Goal: Task Accomplishment & Management: Use online tool/utility

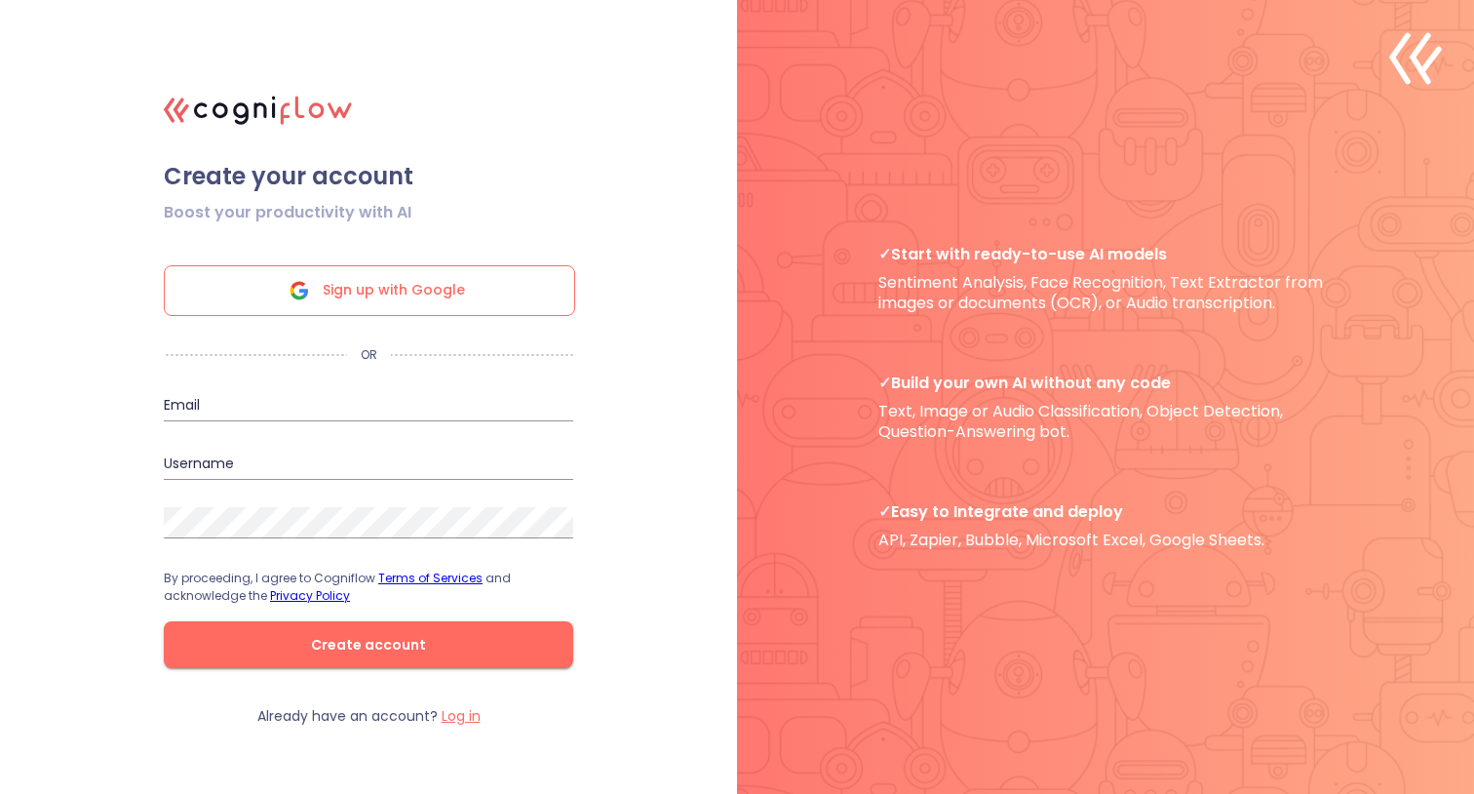
click at [347, 644] on span "Create account" at bounding box center [368, 645] width 347 height 24
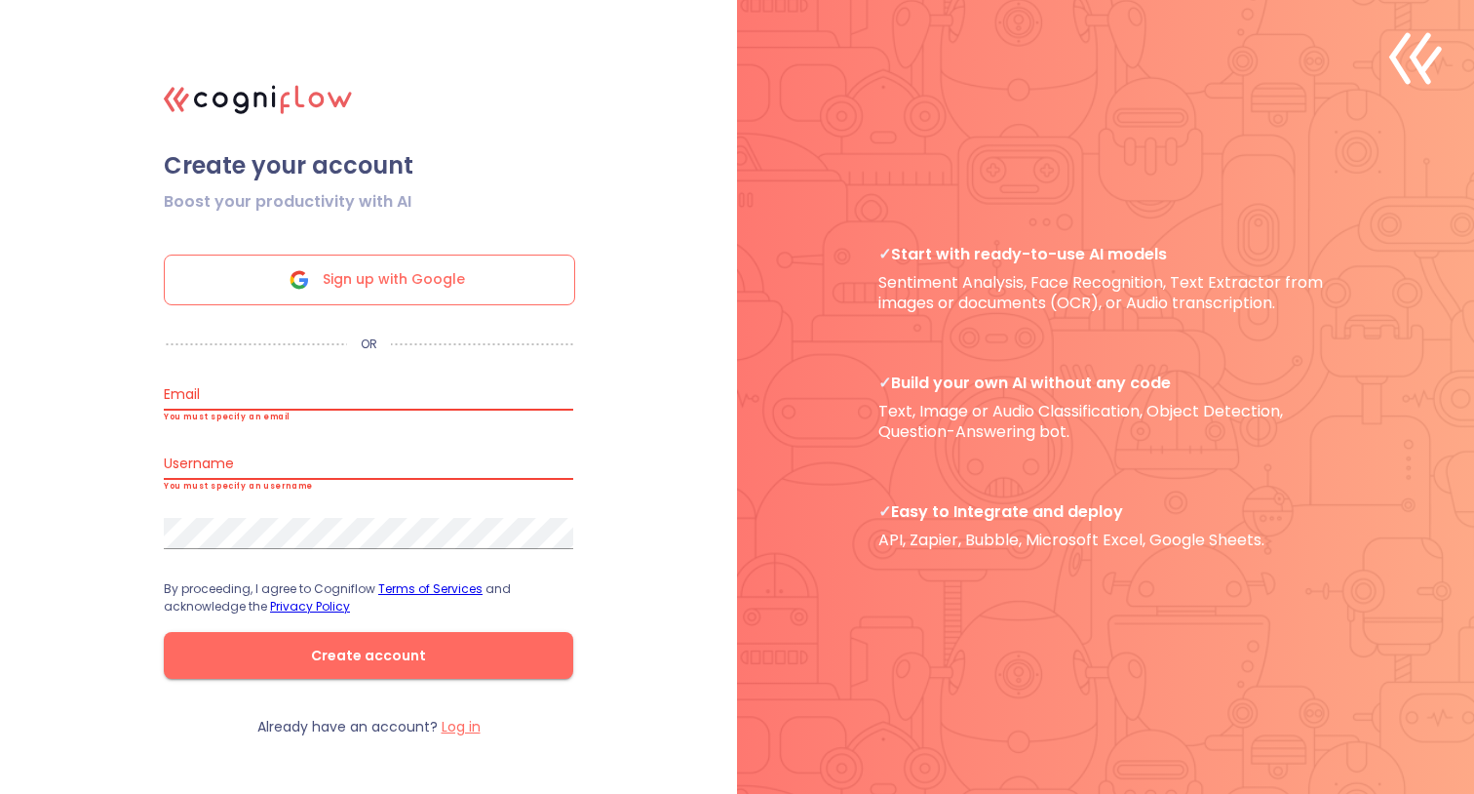
click at [372, 273] on span "Sign up with Google" at bounding box center [394, 279] width 142 height 49
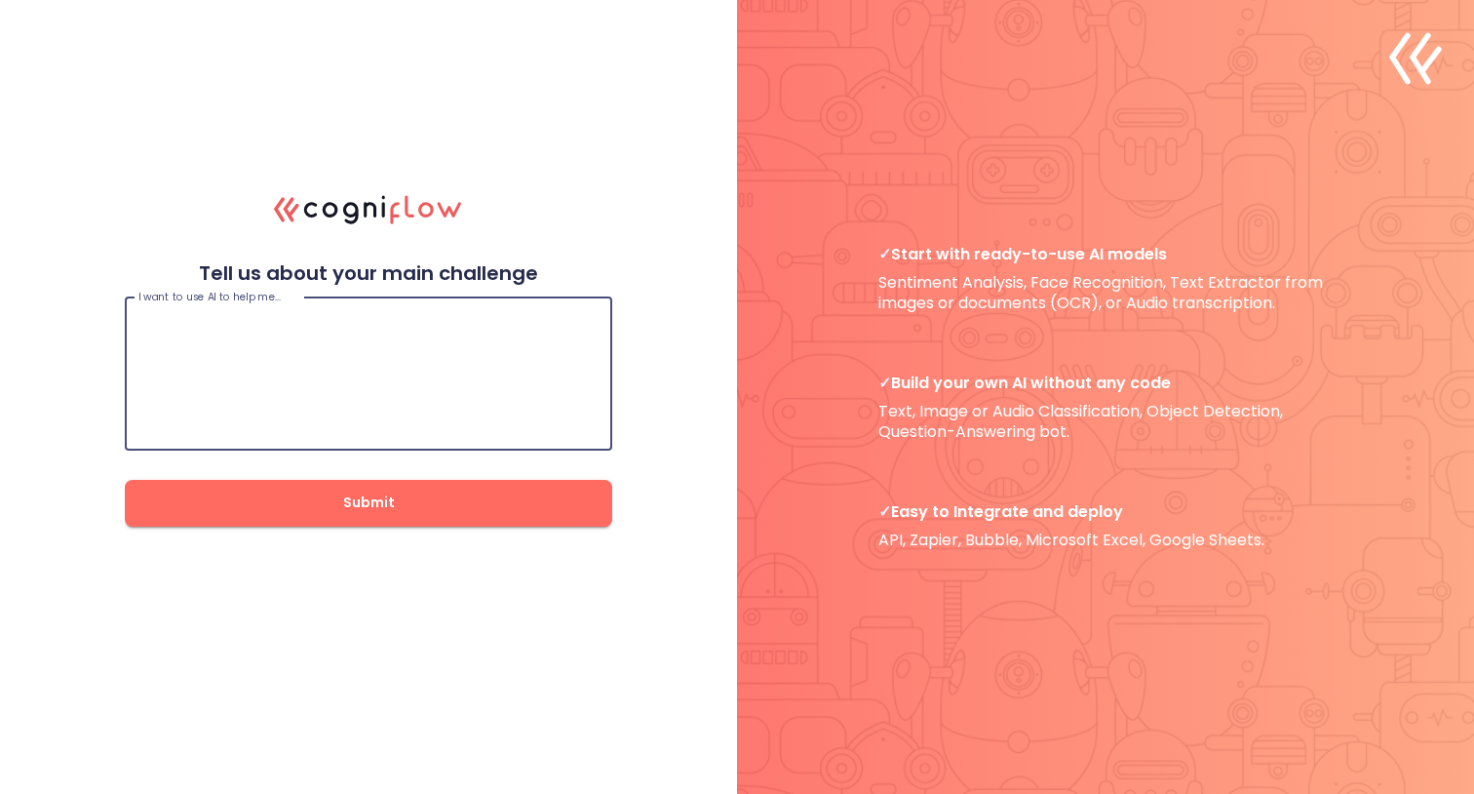
click at [259, 322] on textarea at bounding box center [368, 373] width 460 height 117
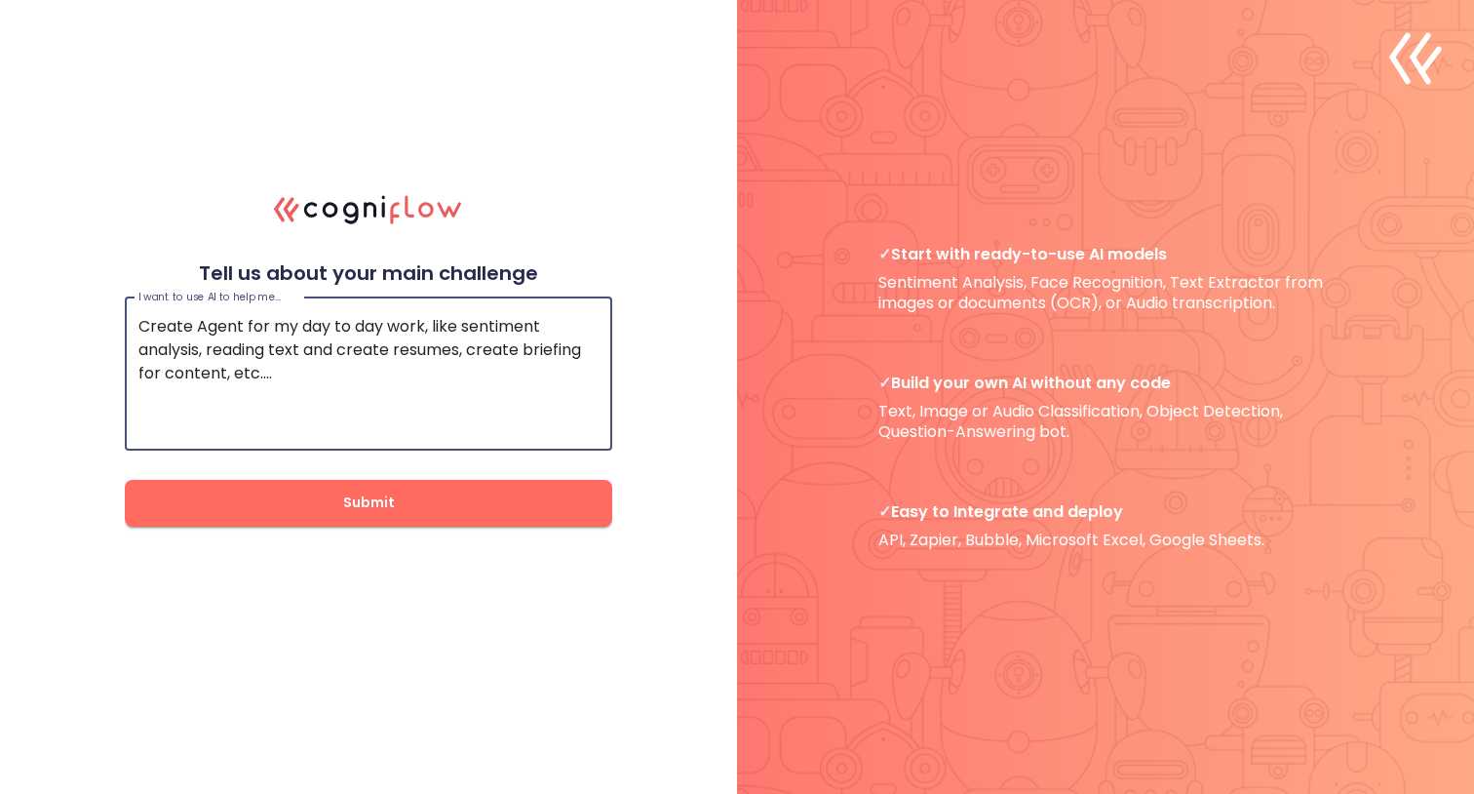
click at [229, 374] on textarea "Create Agent for my day to day work, like sentiment analysis, reading text and …" at bounding box center [368, 373] width 460 height 117
click at [295, 377] on textarea "Create Agent for my day to day work, like sentiment analysis, reading text and …" at bounding box center [368, 373] width 460 height 117
type textarea "Create Agent for my day to day work, like sentiment analysis, reading text and …"
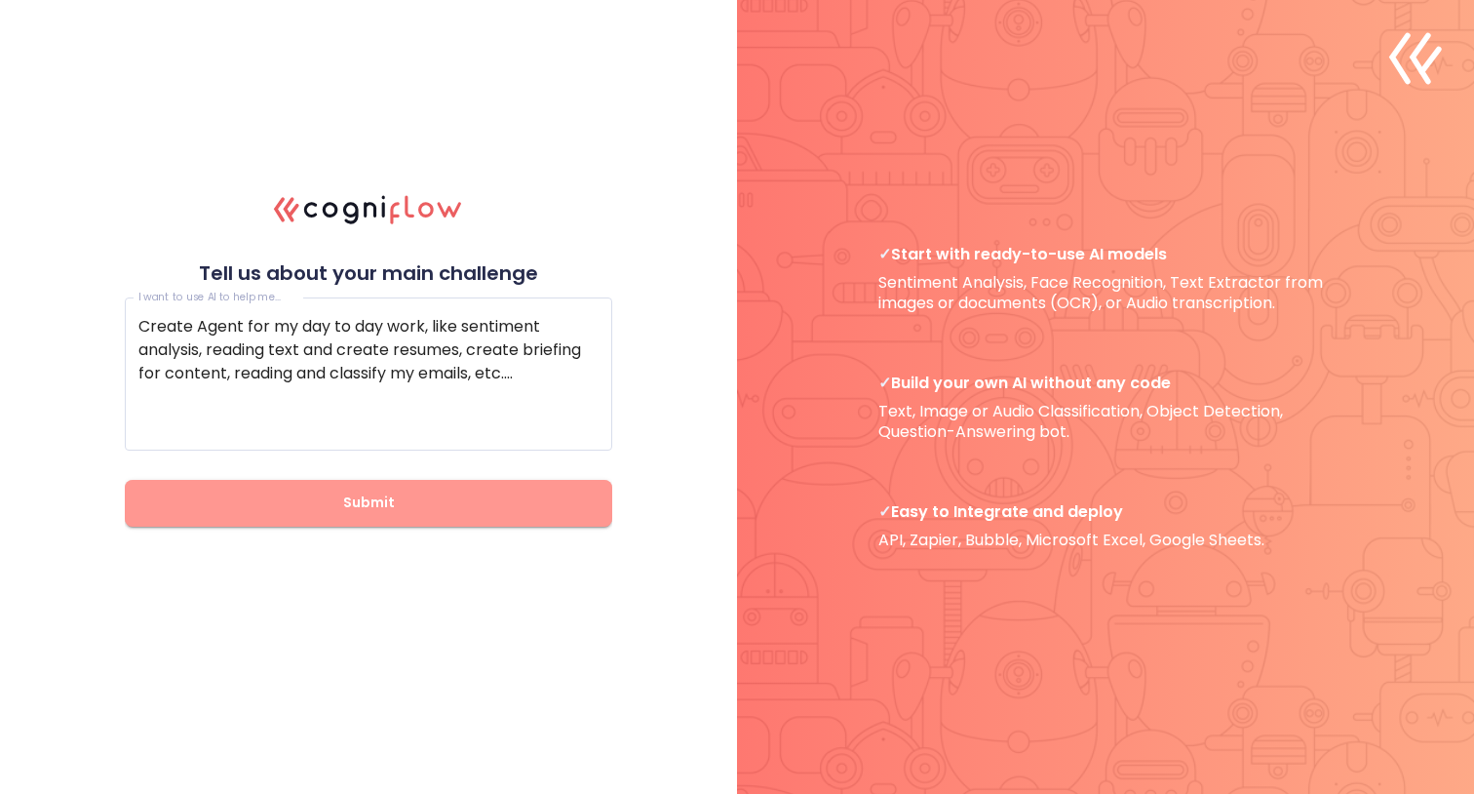
click at [361, 504] on span "Submit" at bounding box center [368, 502] width 425 height 24
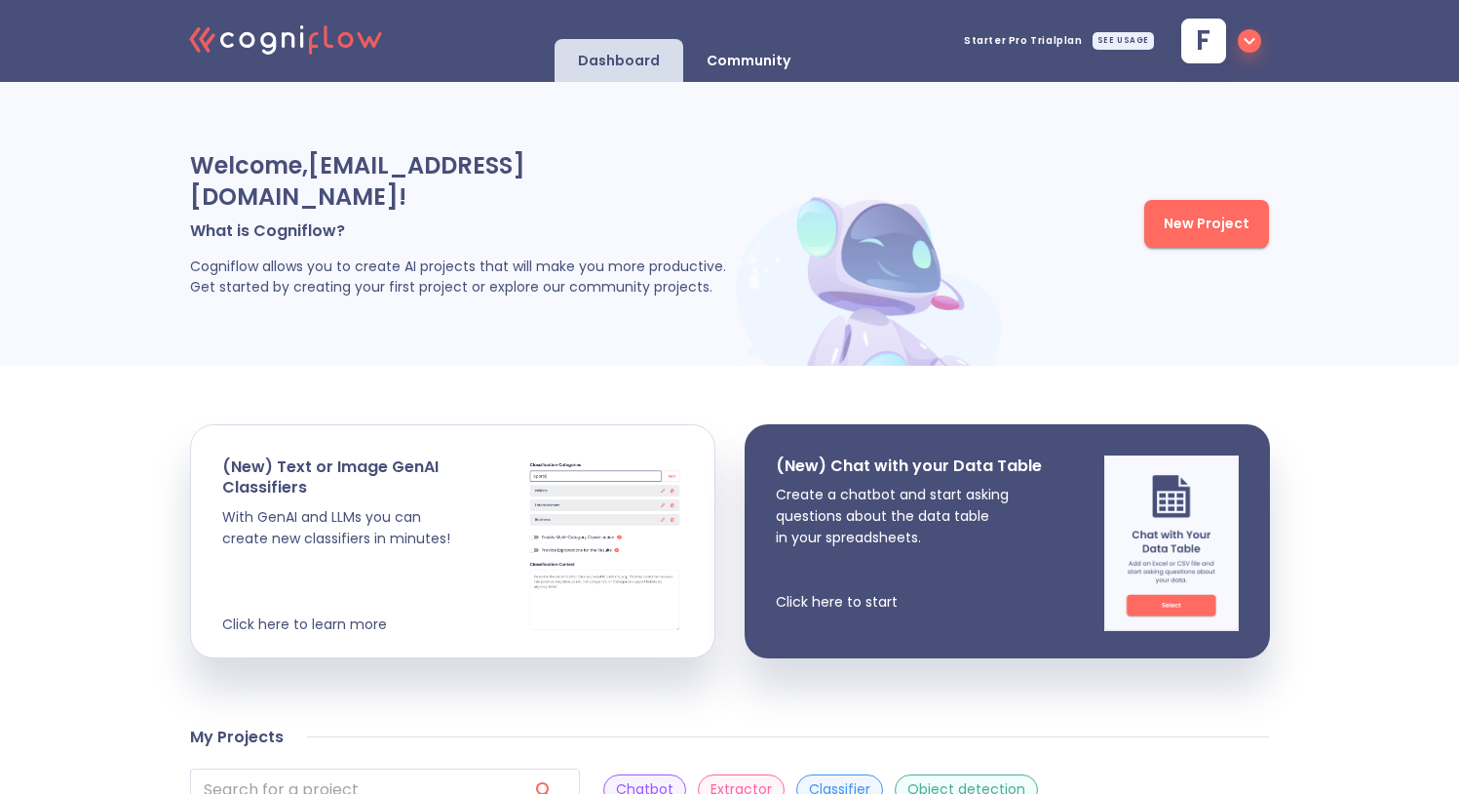
click at [759, 56] on p "Community" at bounding box center [749, 61] width 84 height 19
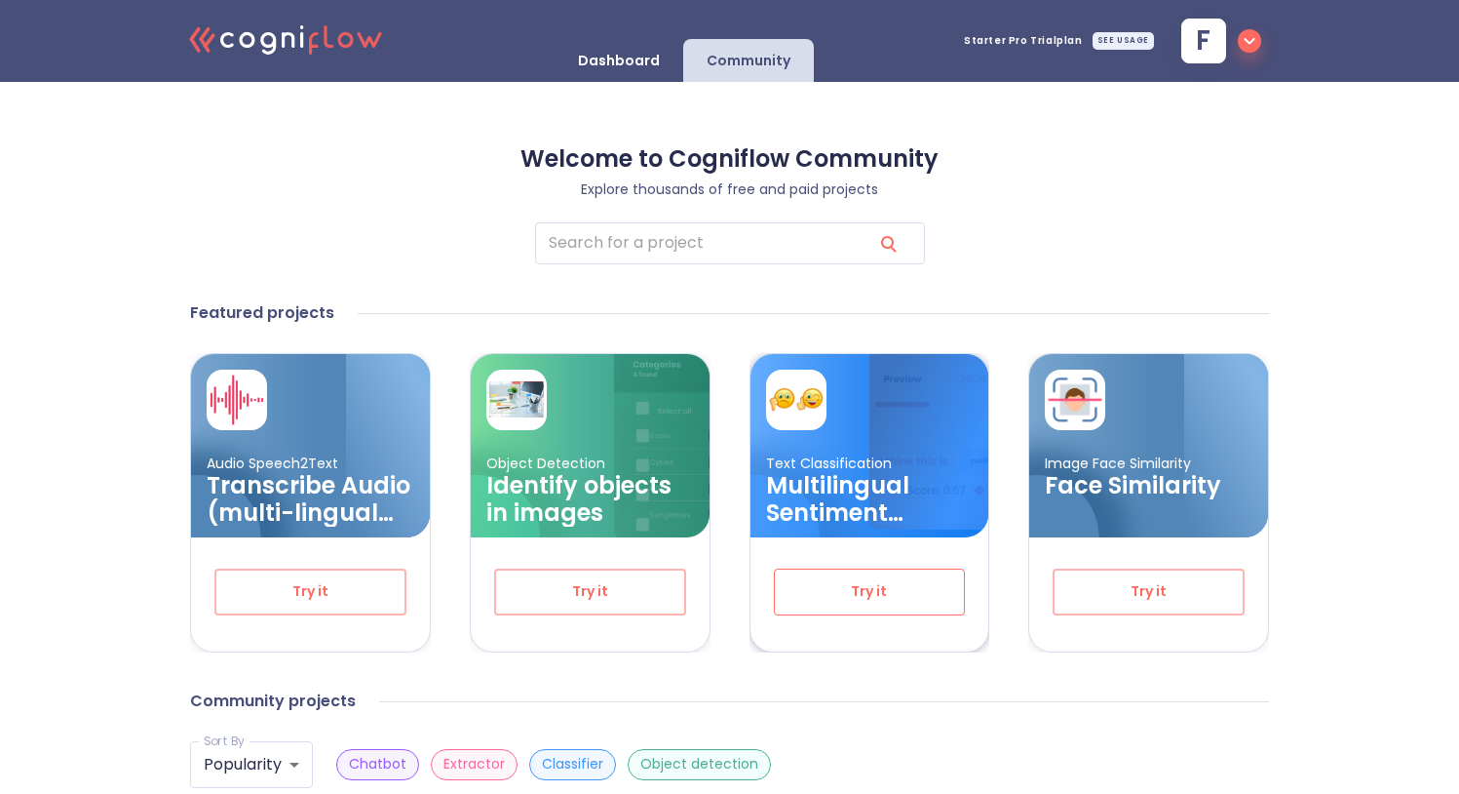
click at [875, 590] on span "Try it" at bounding box center [870, 591] width 128 height 24
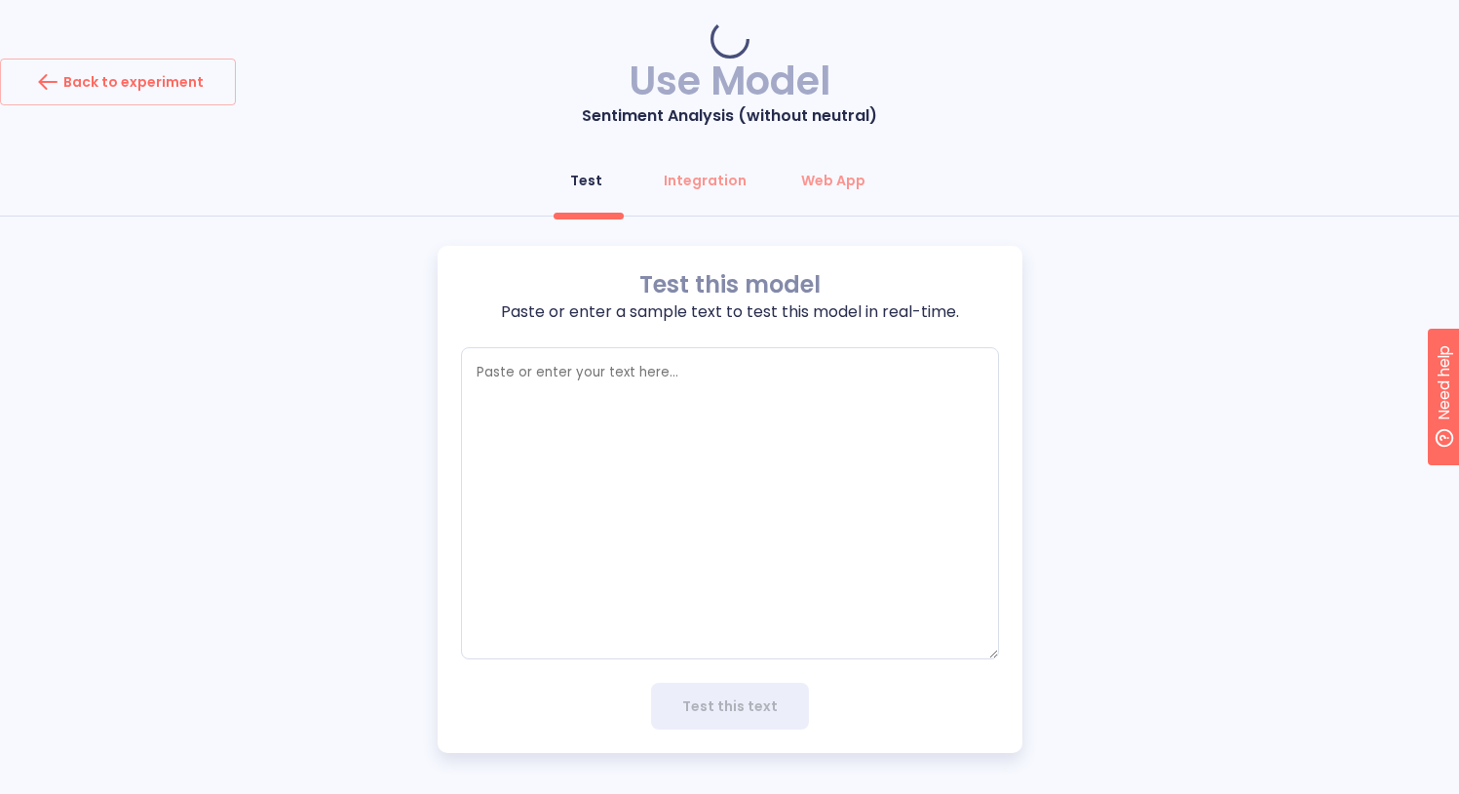
type textarea "x"
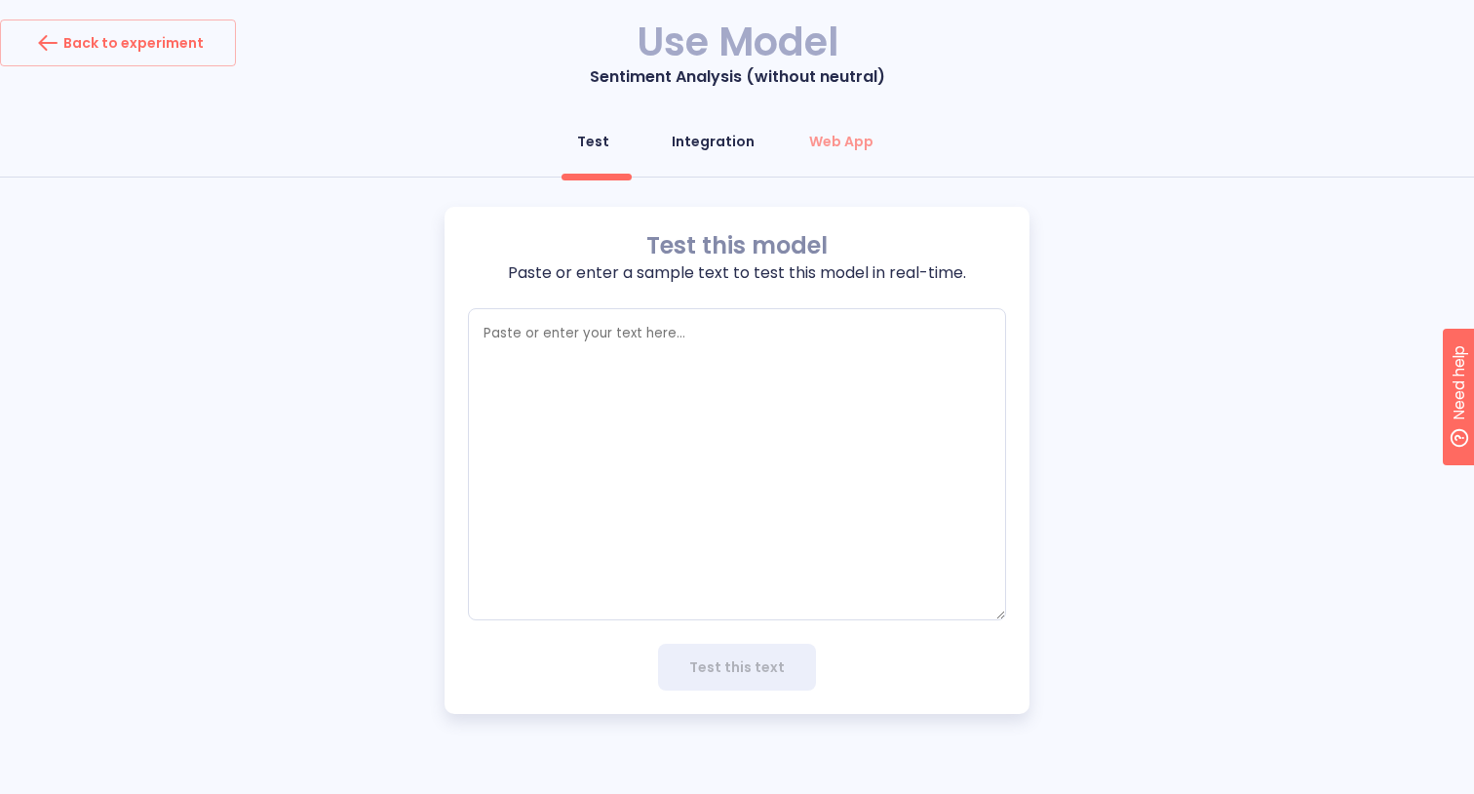
click at [732, 143] on div "Integration" at bounding box center [713, 141] width 83 height 19
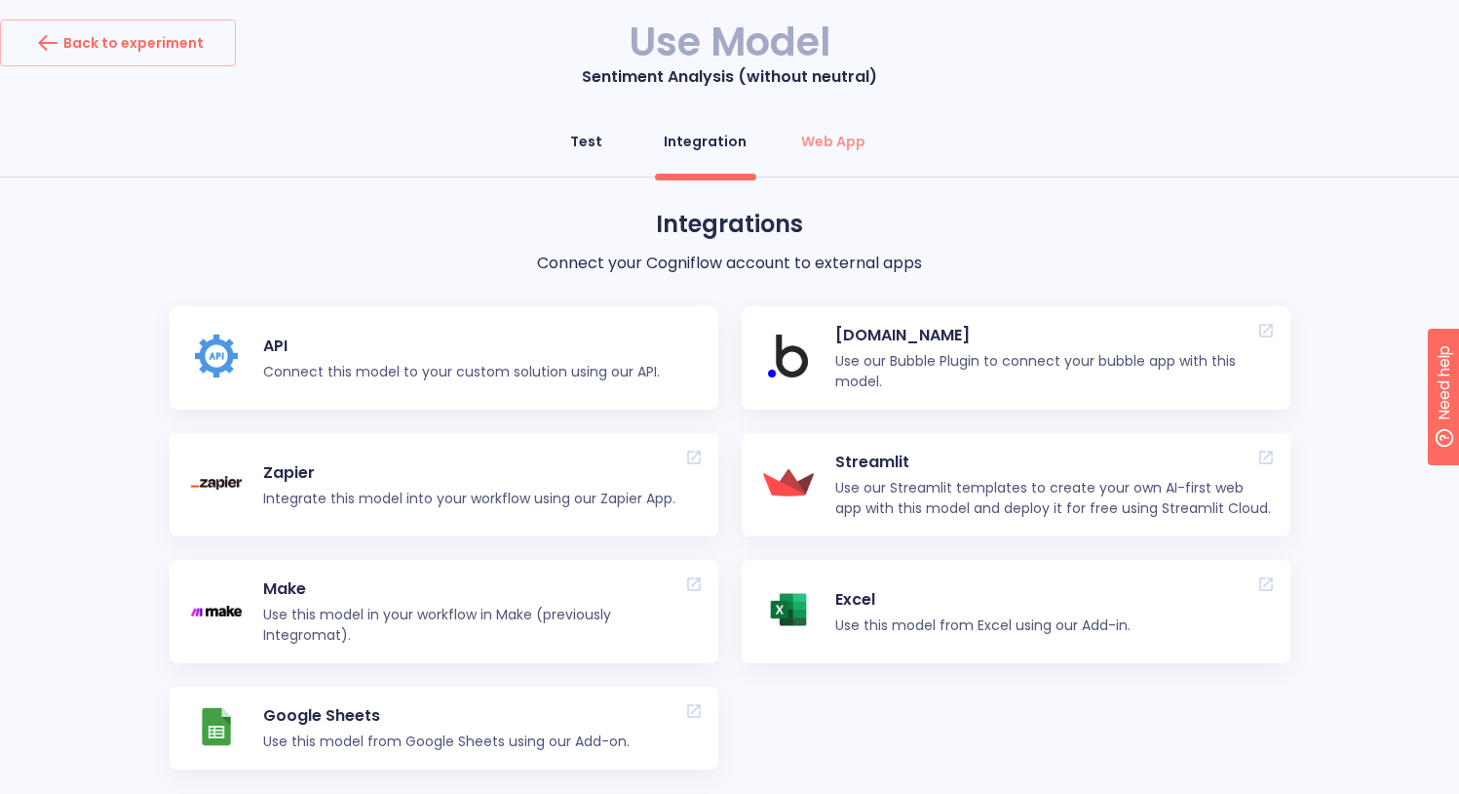
click at [592, 145] on div "Test" at bounding box center [586, 141] width 32 height 19
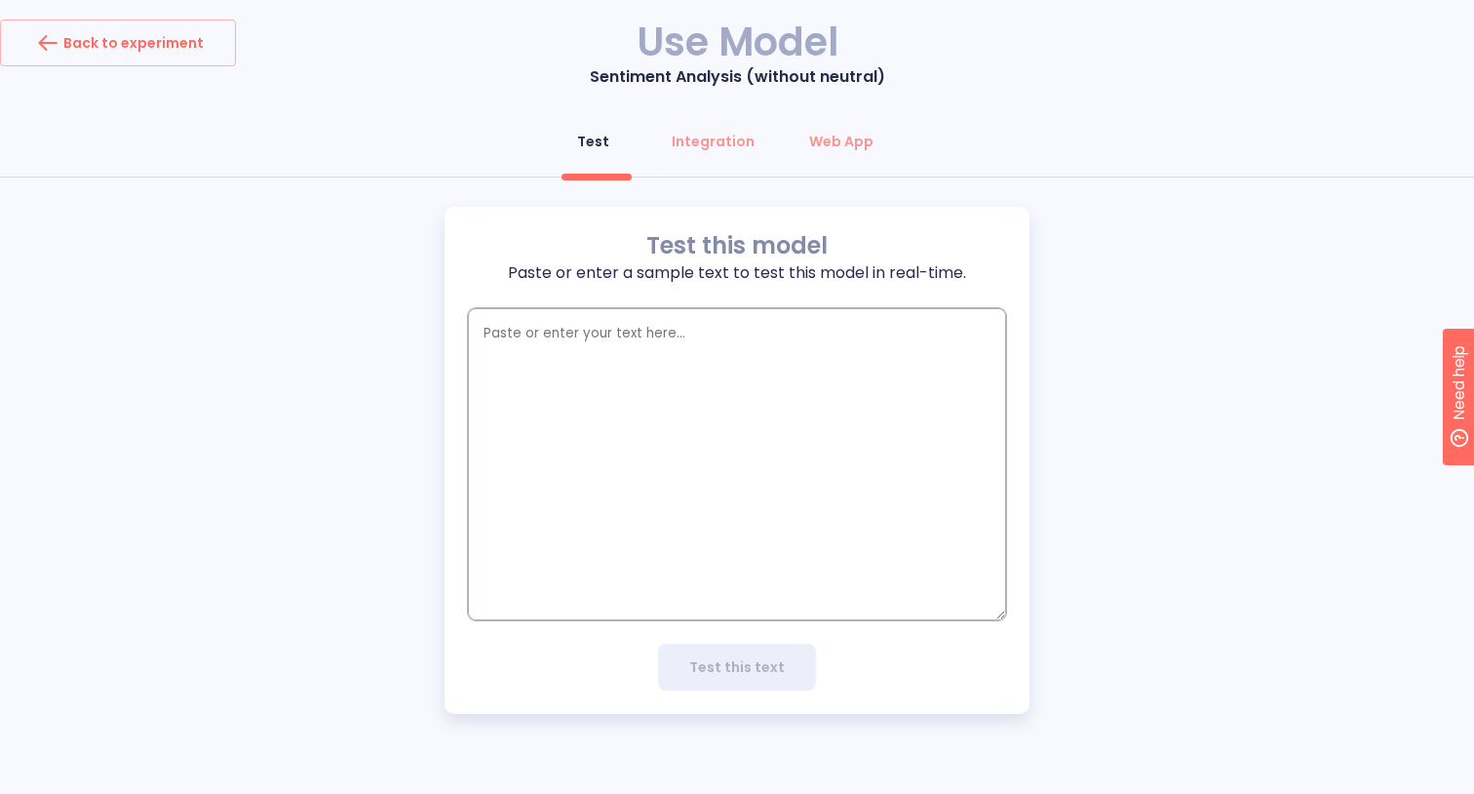
click at [517, 345] on textarea "empty textarea" at bounding box center [737, 464] width 538 height 312
paste textarea "Recent reviews for the FW 2025 collection highlight strong comfort in outerwear…"
type textarea "Recent reviews for the FW 2025 collection highlight strong comfort in outerwear…"
type textarea "x"
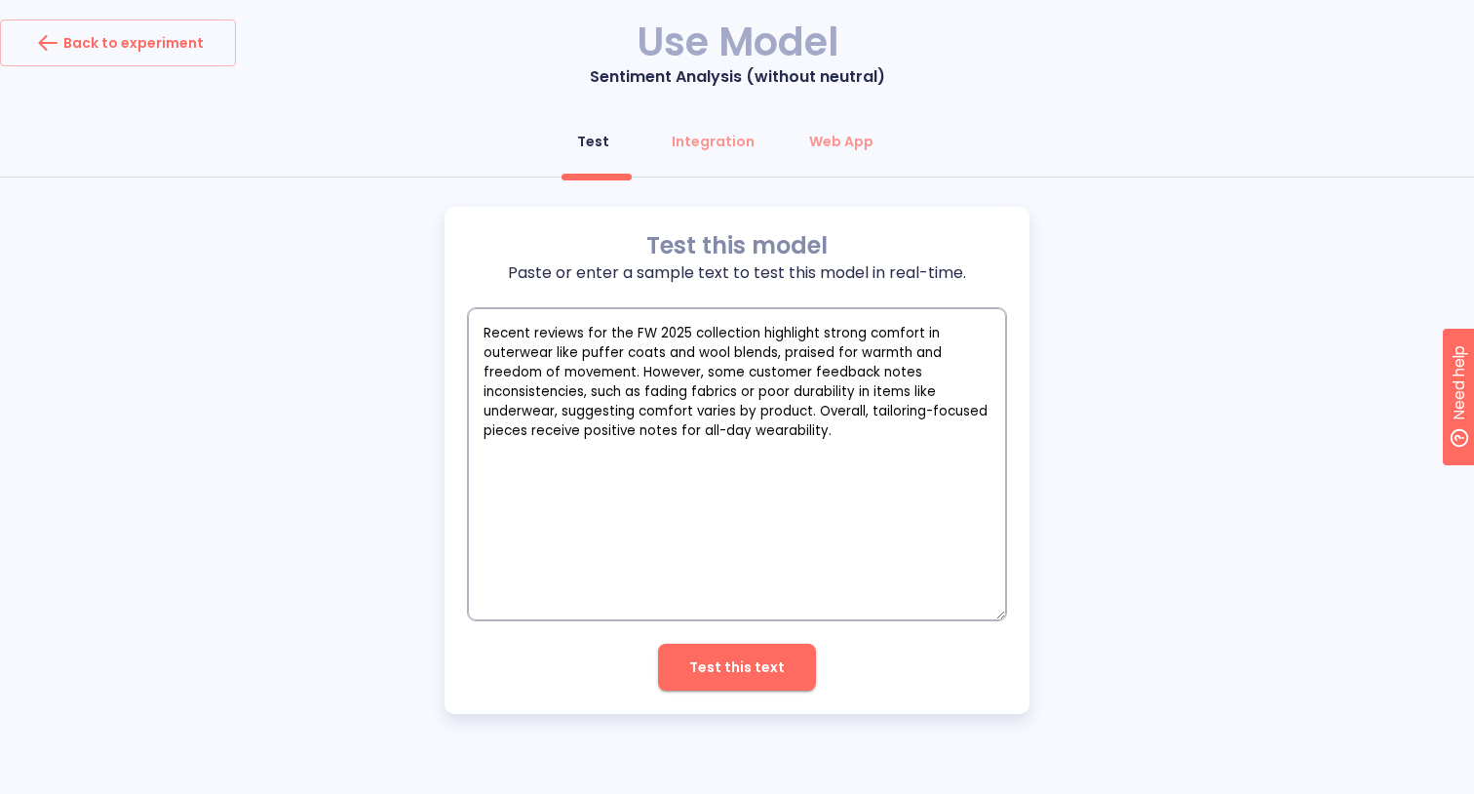
type textarea "Recent reviews for the FW 2025 collection highlight strong comfort in outerwear…"
click at [739, 684] on button "Test this text" at bounding box center [737, 666] width 158 height 47
type textarea "x"
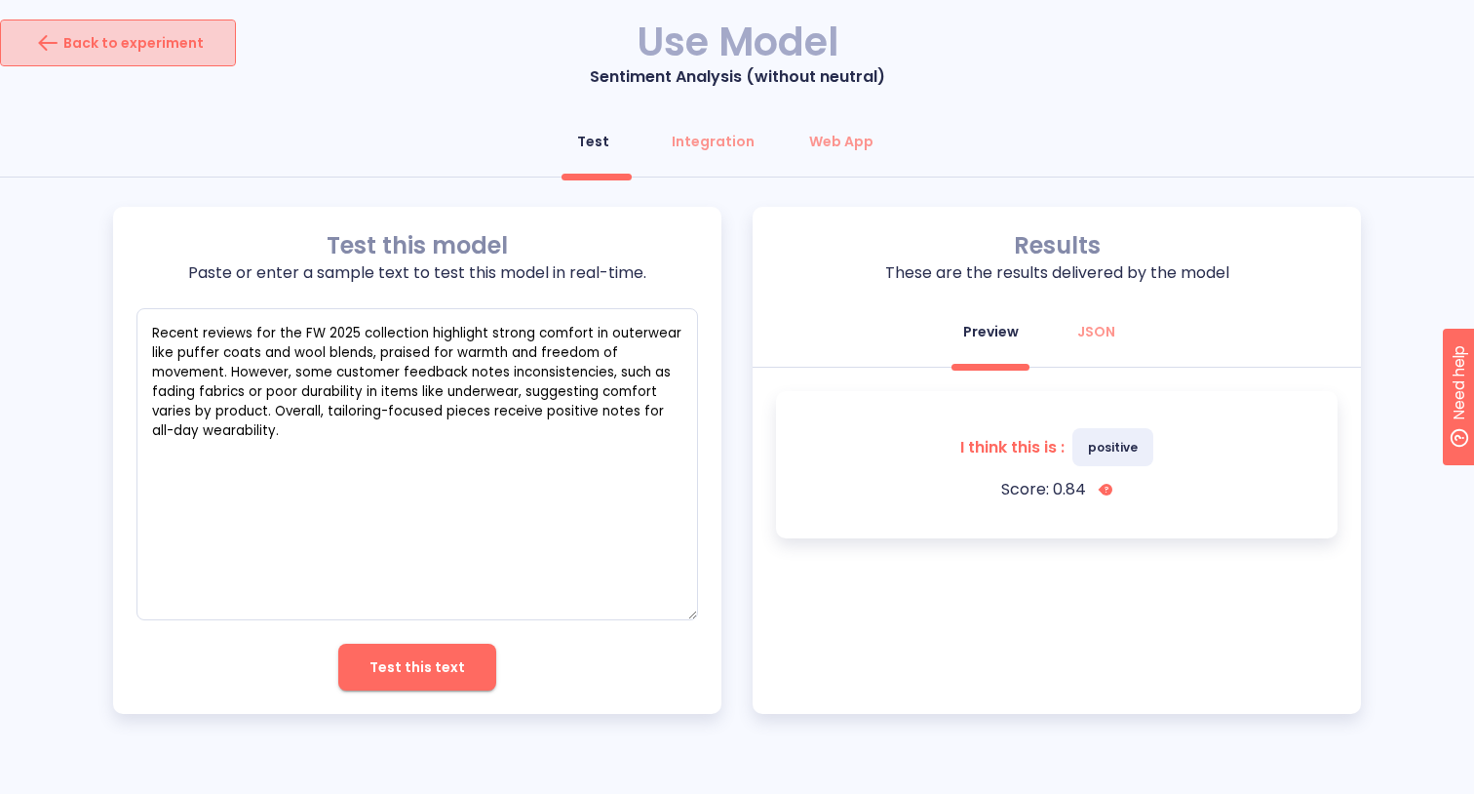
click at [148, 49] on div "Back to experiment" at bounding box center [118, 42] width 172 height 31
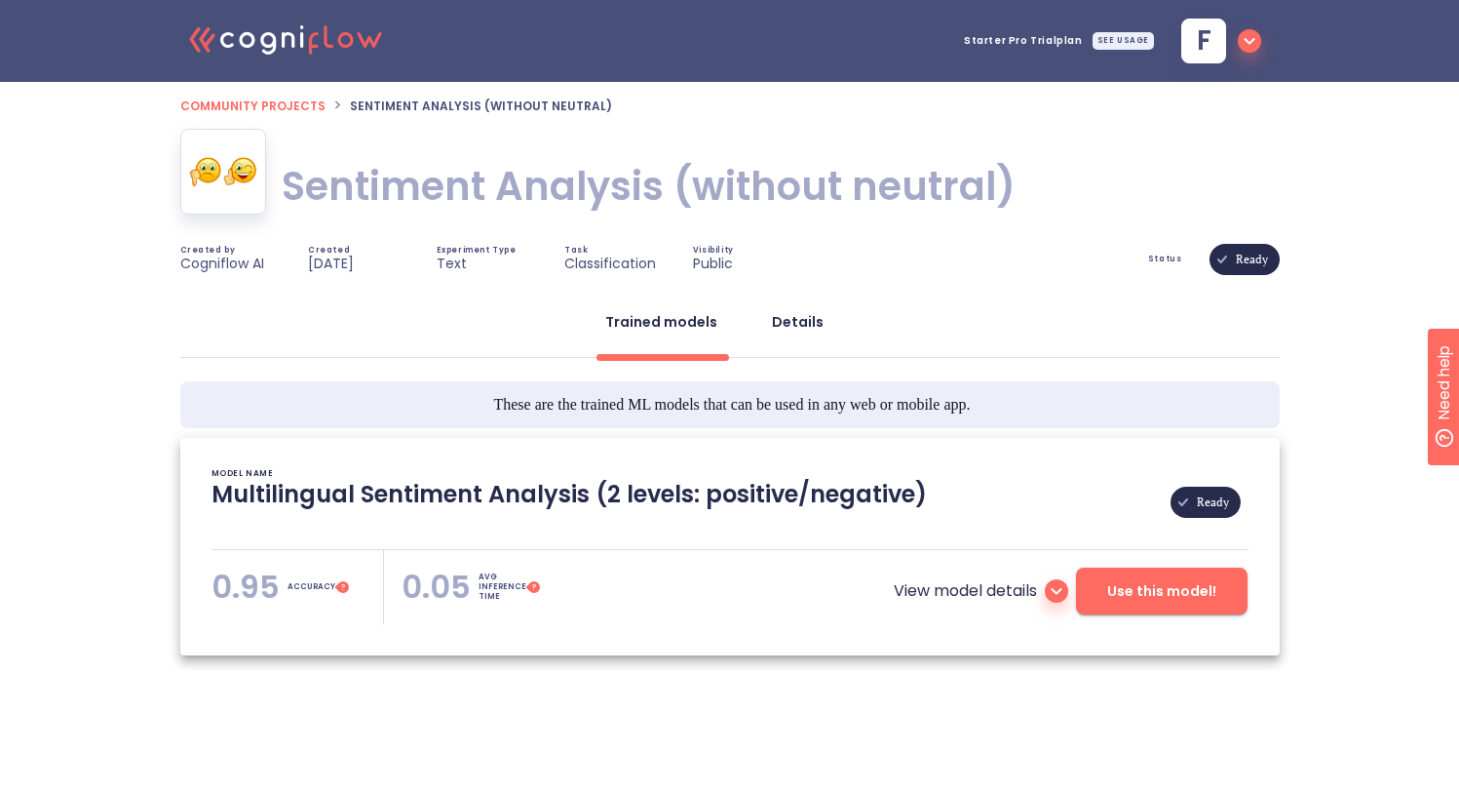
click at [802, 316] on div "Details" at bounding box center [798, 321] width 52 height 19
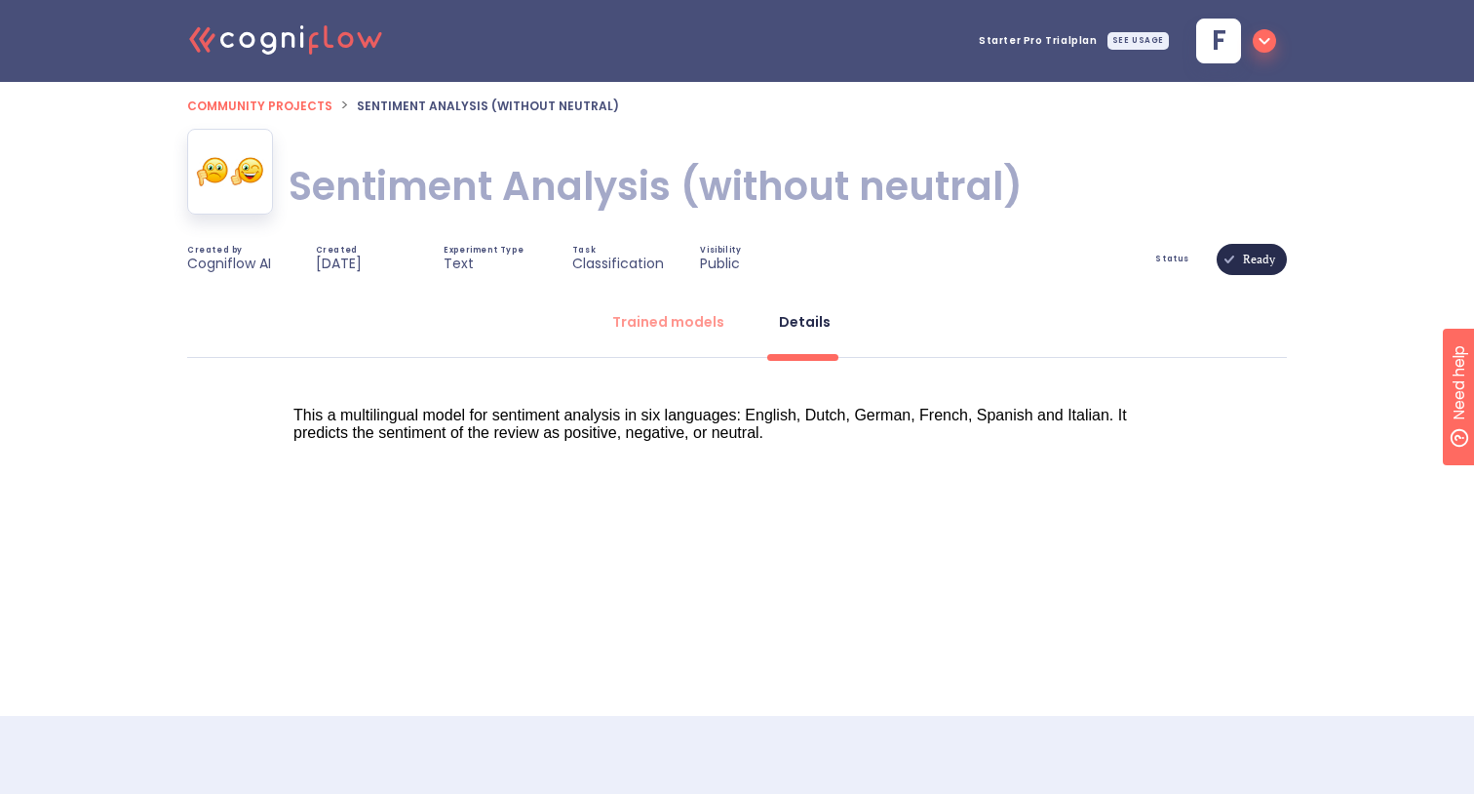
click at [249, 167] on img at bounding box center [230, 171] width 68 height 31
click at [647, 320] on div "Trained models" at bounding box center [668, 321] width 112 height 19
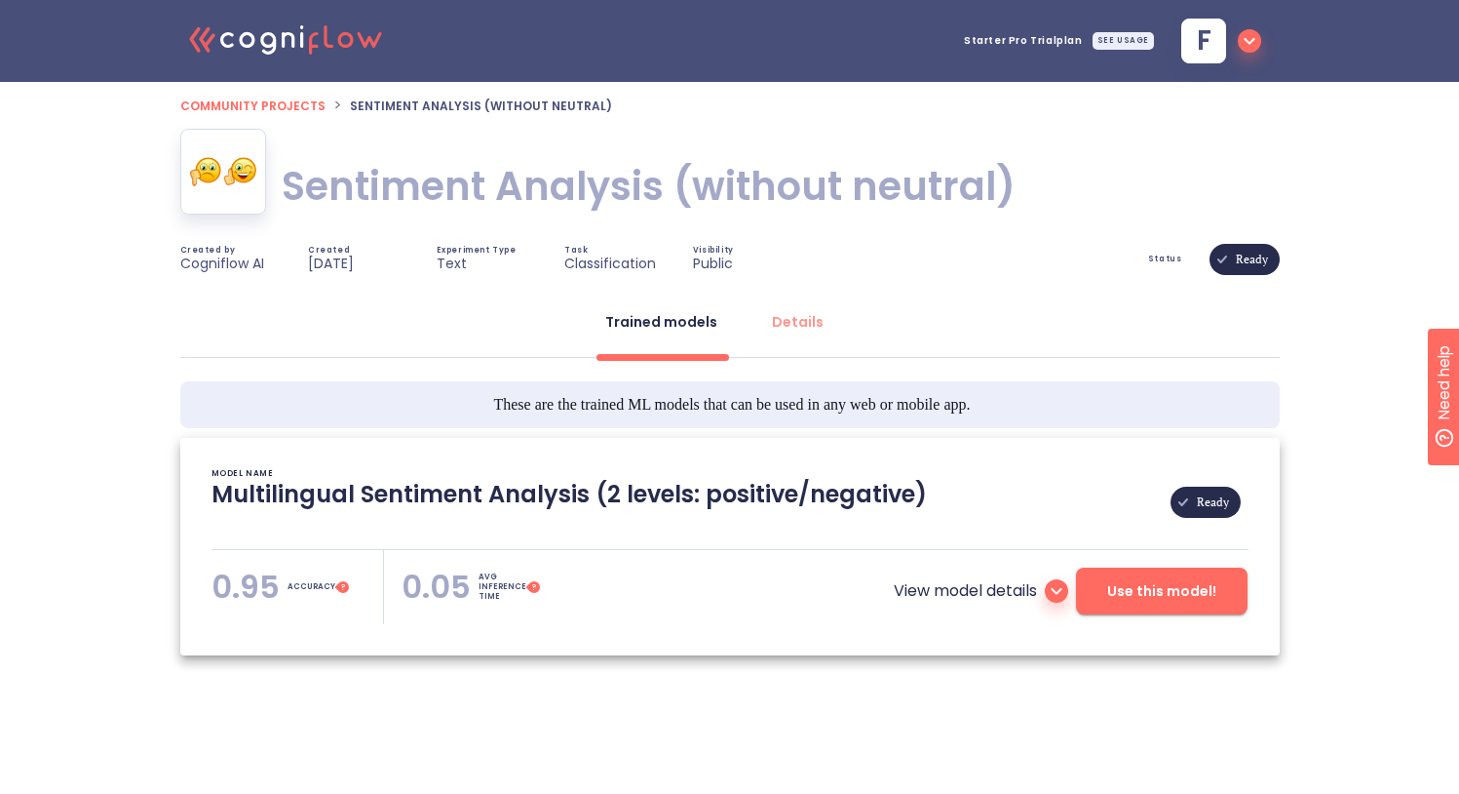
click at [1058, 591] on icon at bounding box center [1057, 591] width 11 height 7
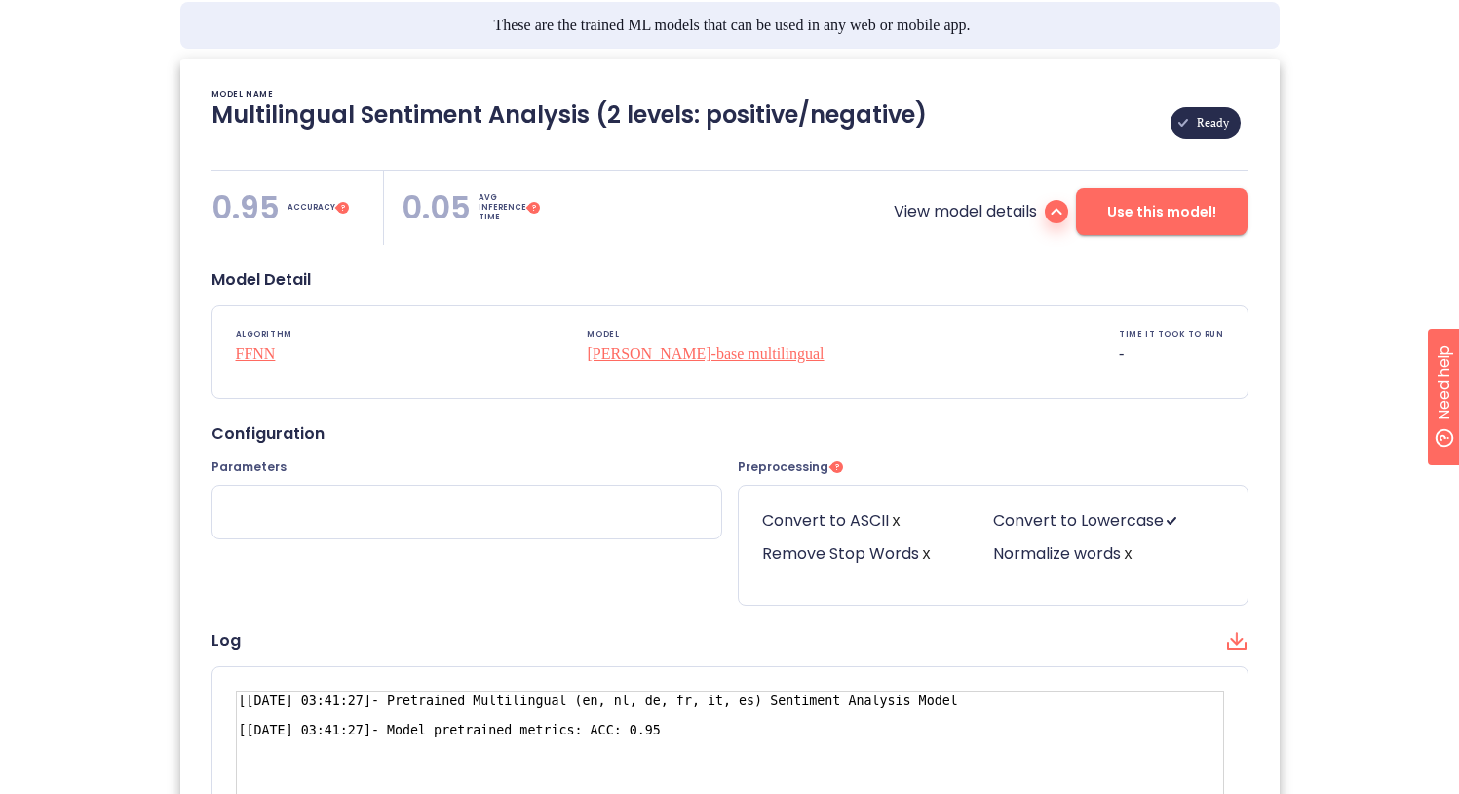
scroll to position [374, 0]
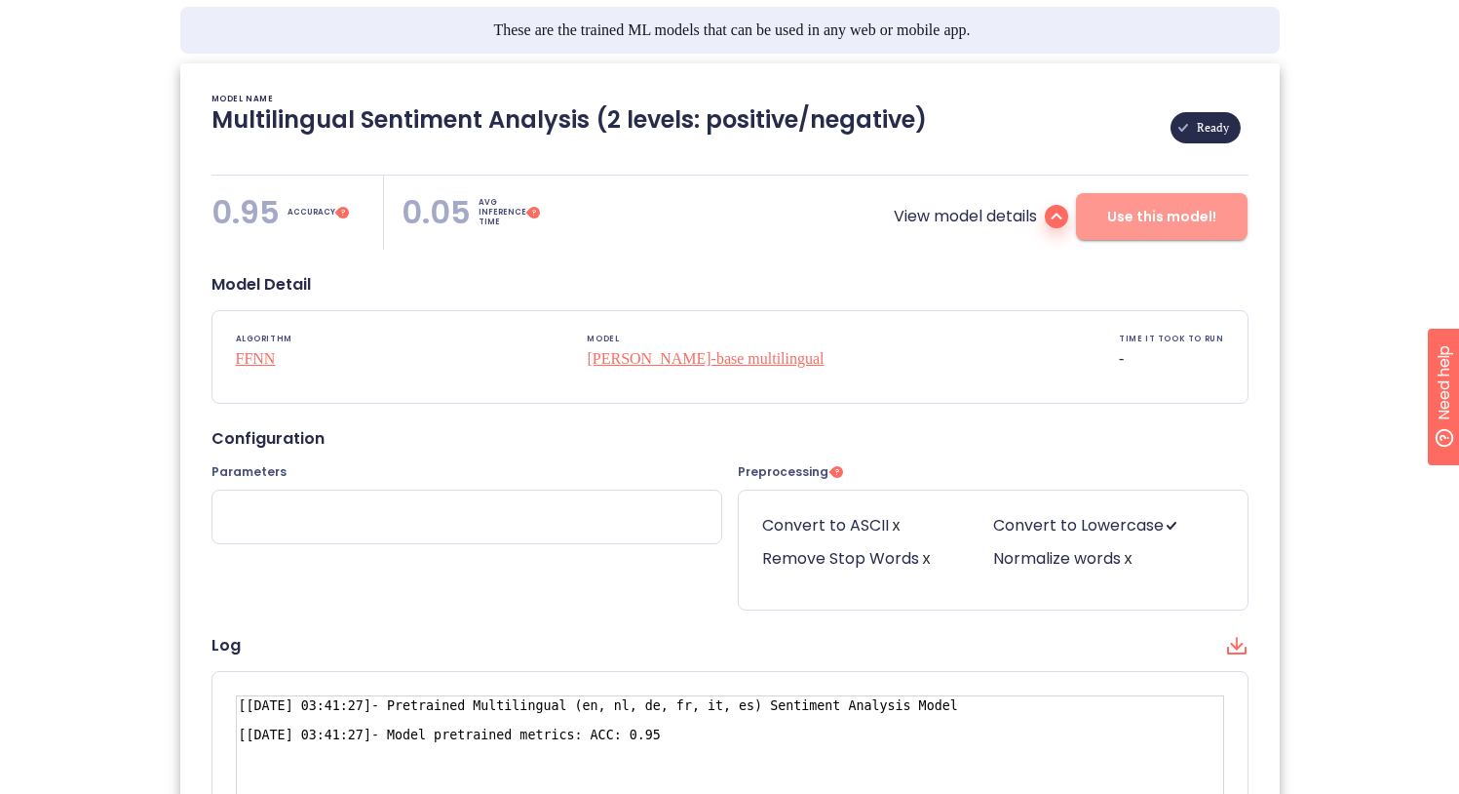
click at [1141, 231] on button "Use this model!" at bounding box center [1162, 216] width 172 height 47
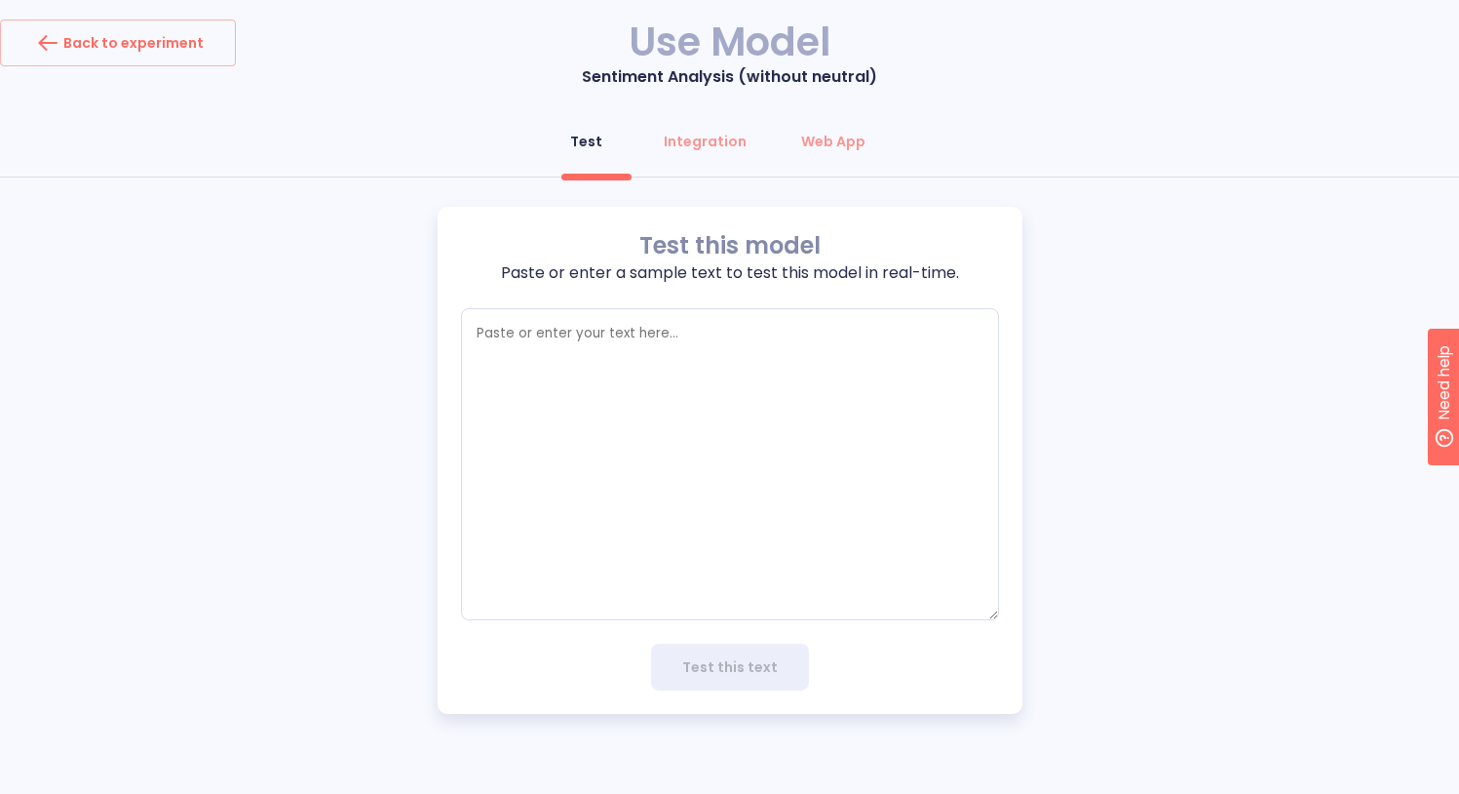
type textarea "x"
click at [556, 355] on textarea "empty textarea" at bounding box center [737, 464] width 538 height 312
paste textarea "Recent reviews for the FW 2025 collection highlight strong comfort in outerwear…"
type textarea "Recent reviews for the FW 2025 collection highlight strong comfort in outerwear…"
type textarea "x"
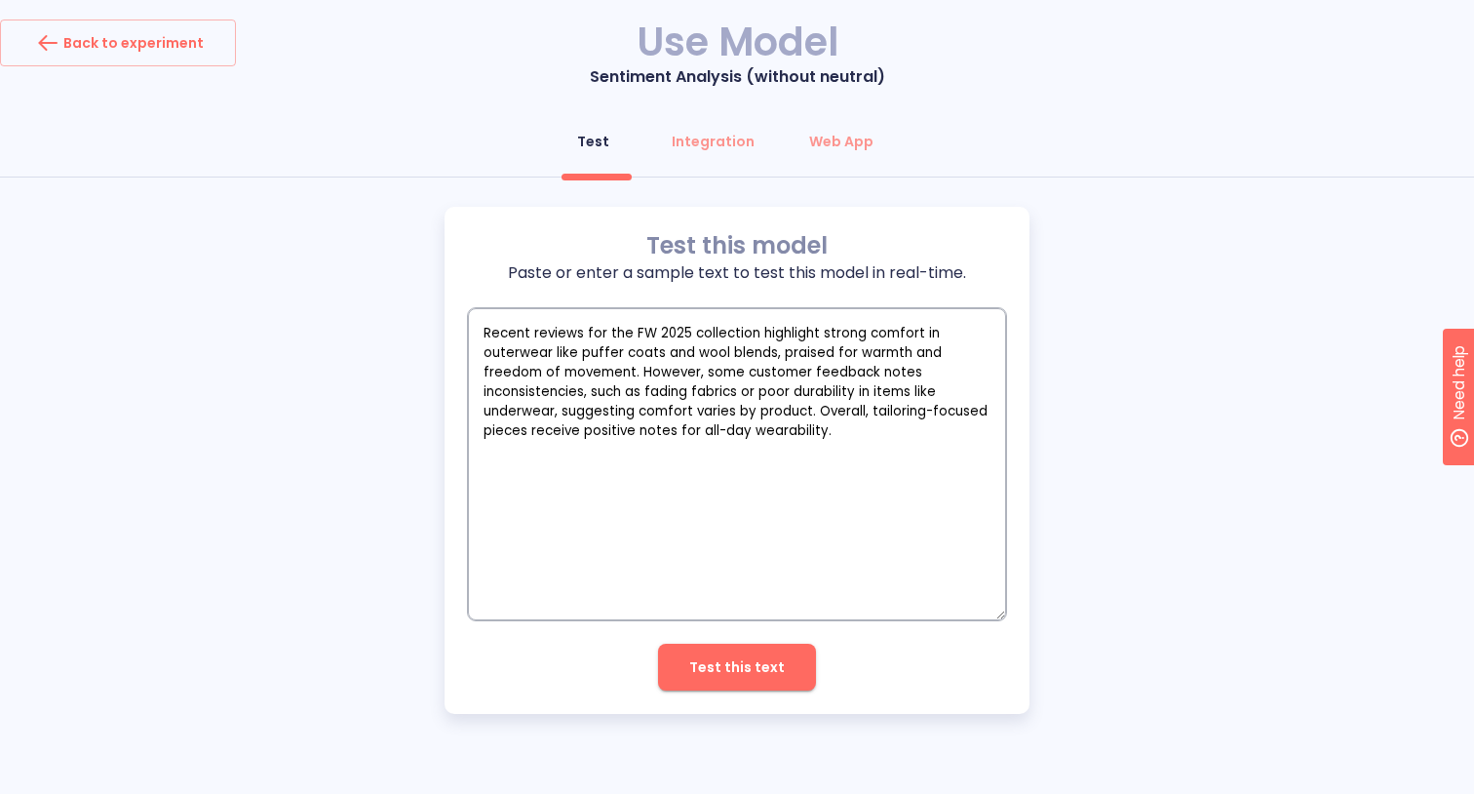
type textarea "Recent reviews for the FW 2025 collection highlight strong comfort in outerwear…"
click at [741, 673] on span "Test this text" at bounding box center [737, 667] width 96 height 24
type textarea "x"
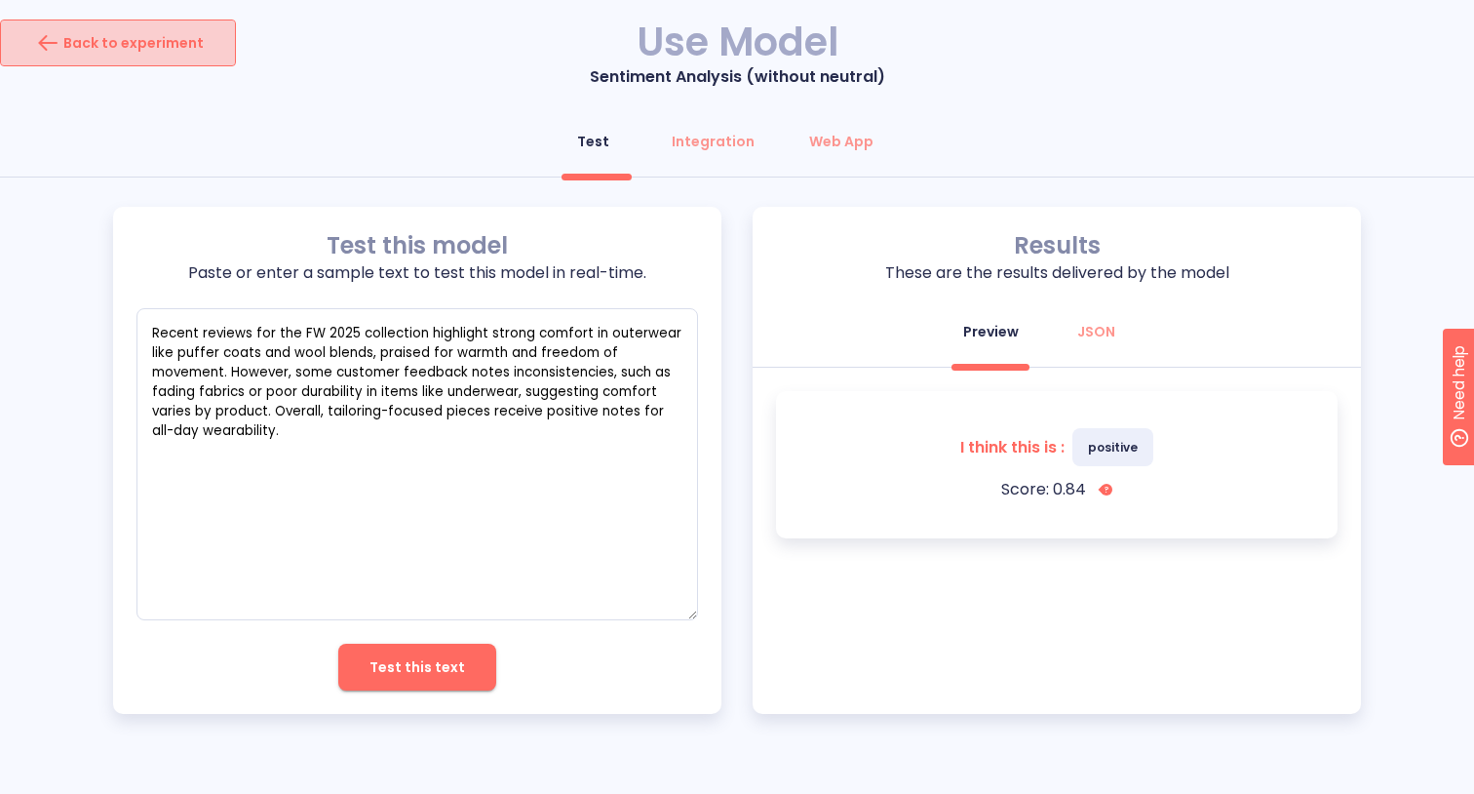
click at [139, 36] on div "Back to experiment" at bounding box center [118, 42] width 172 height 31
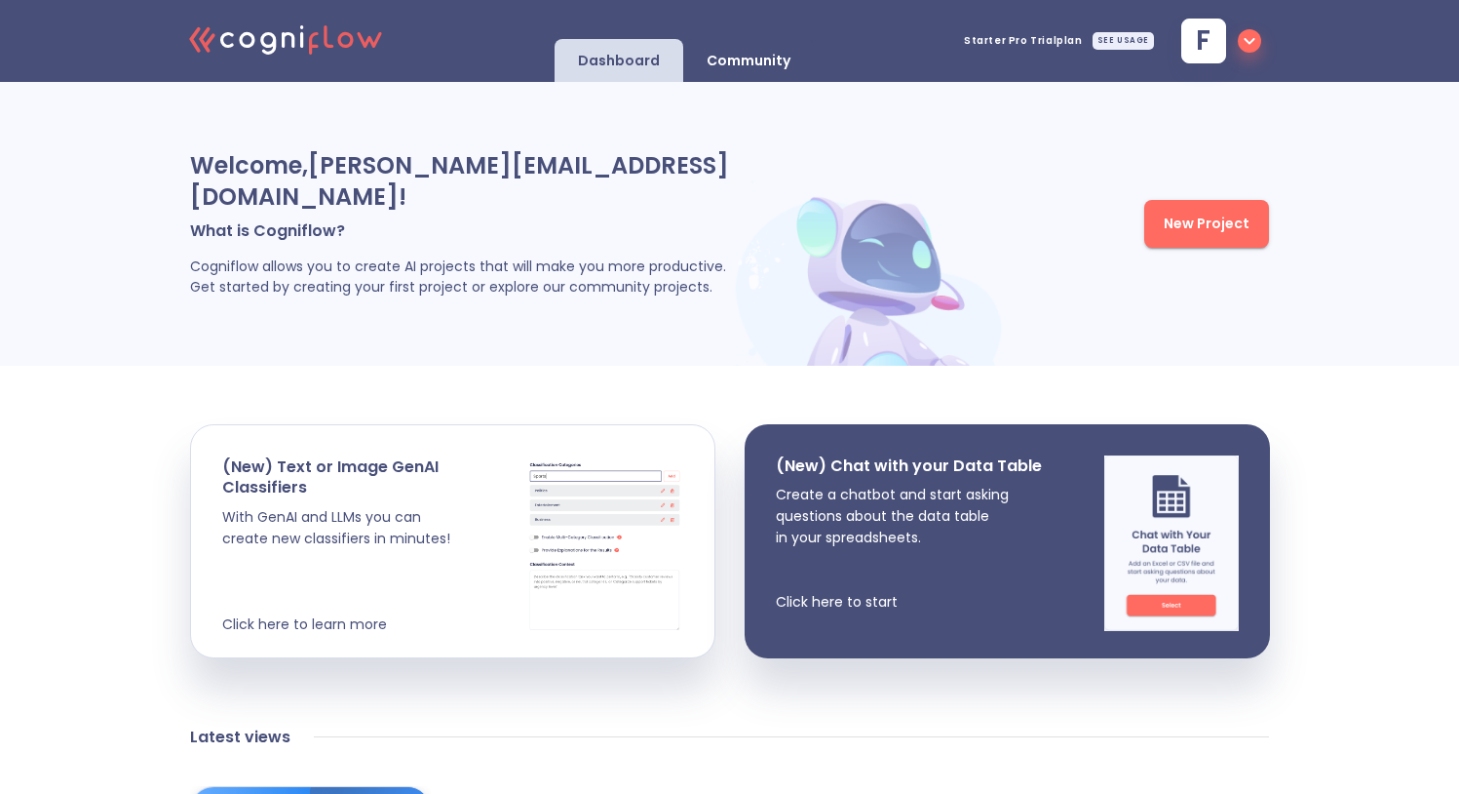
click at [267, 25] on icon ".cls-1{fill:#141624;}.cls-2{fill:#eb5e60;}.cls-3{fill:none;stroke:#eb5e60;strok…" at bounding box center [286, 38] width 214 height 59
click at [258, 41] on icon ".cls-1{fill:#141624;}.cls-2{fill:#eb5e60;}.cls-3{fill:none;stroke:#eb5e60;strok…" at bounding box center [286, 38] width 214 height 59
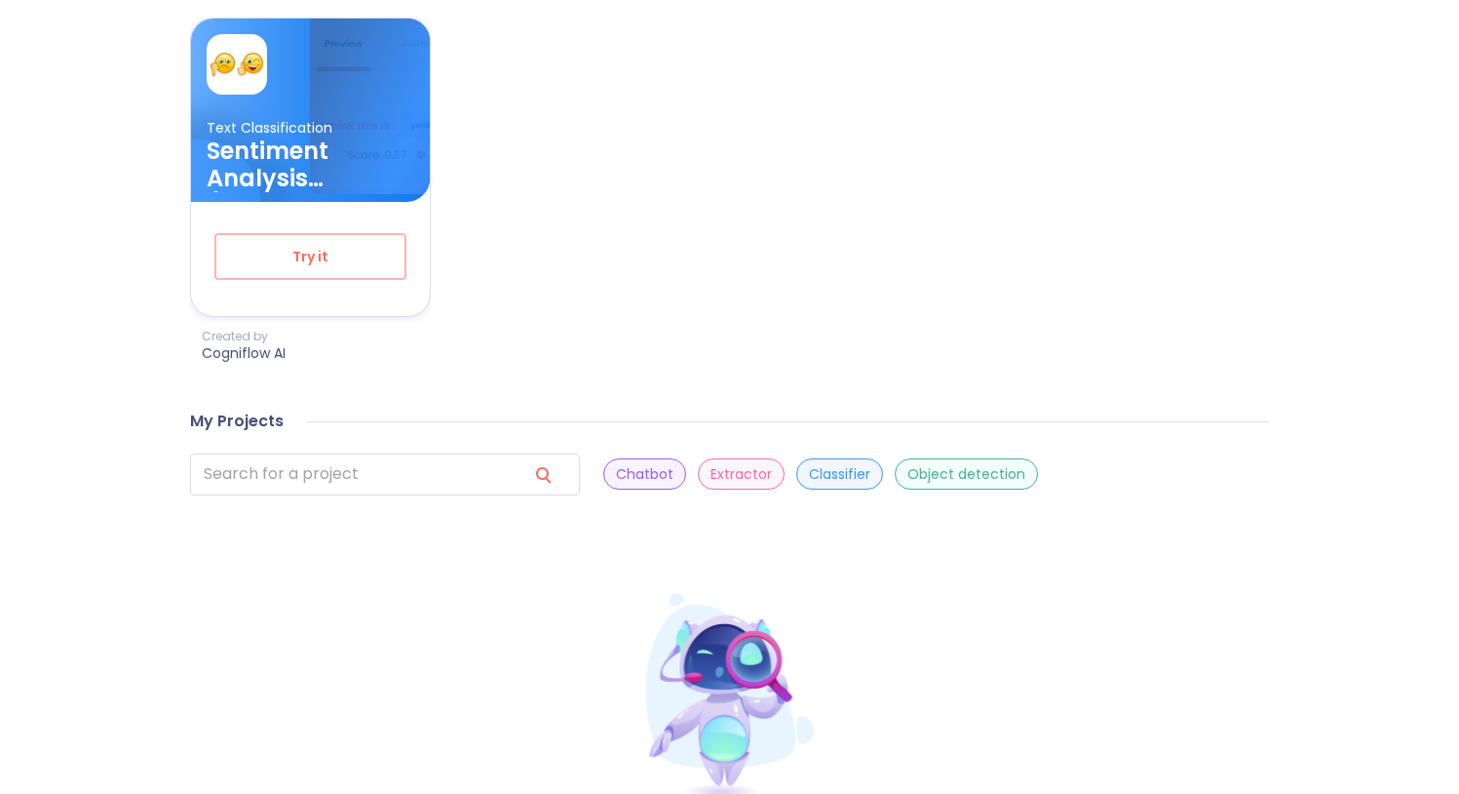
scroll to position [769, 0]
click at [809, 464] on p "Classifier" at bounding box center [839, 473] width 61 height 19
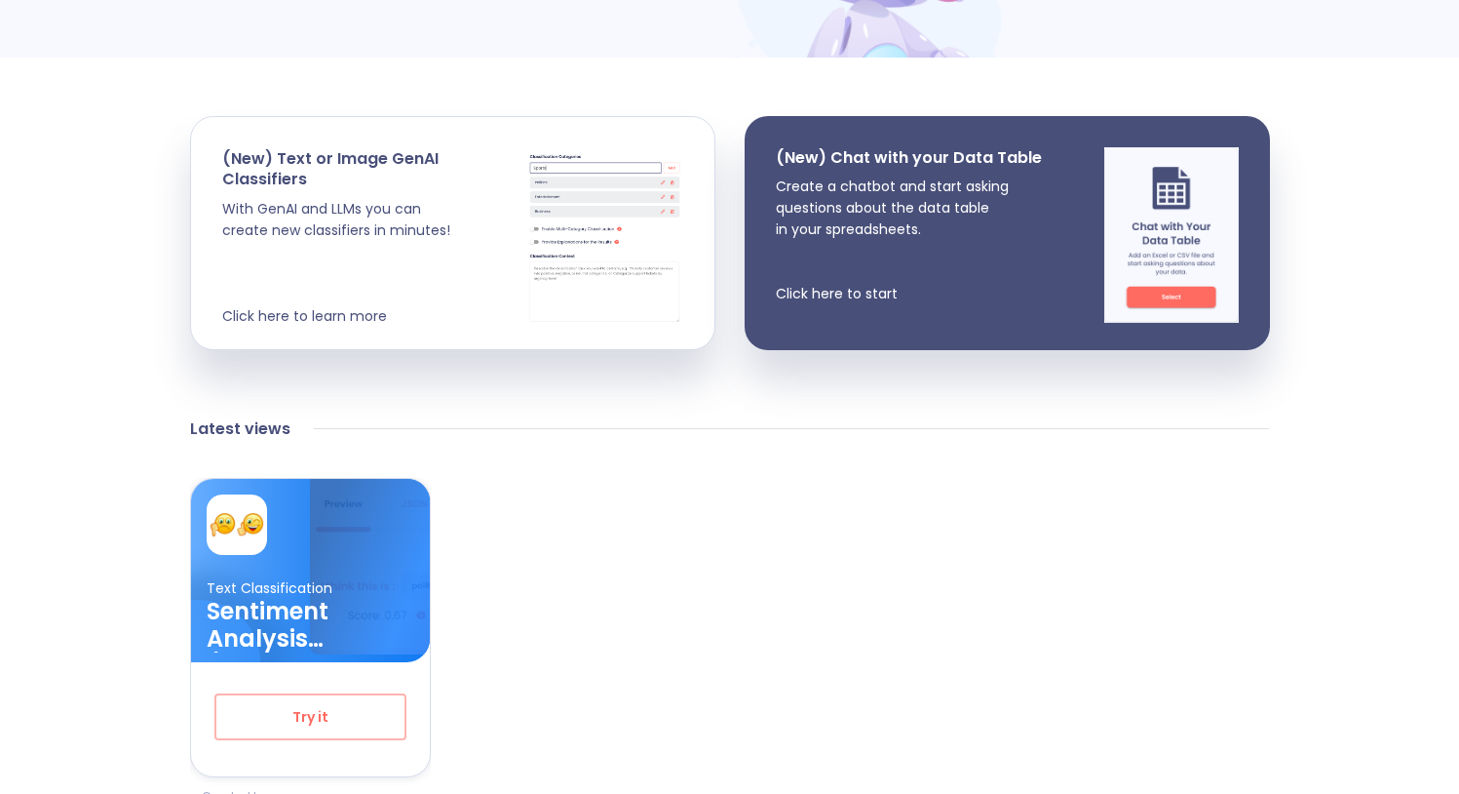
scroll to position [0, 0]
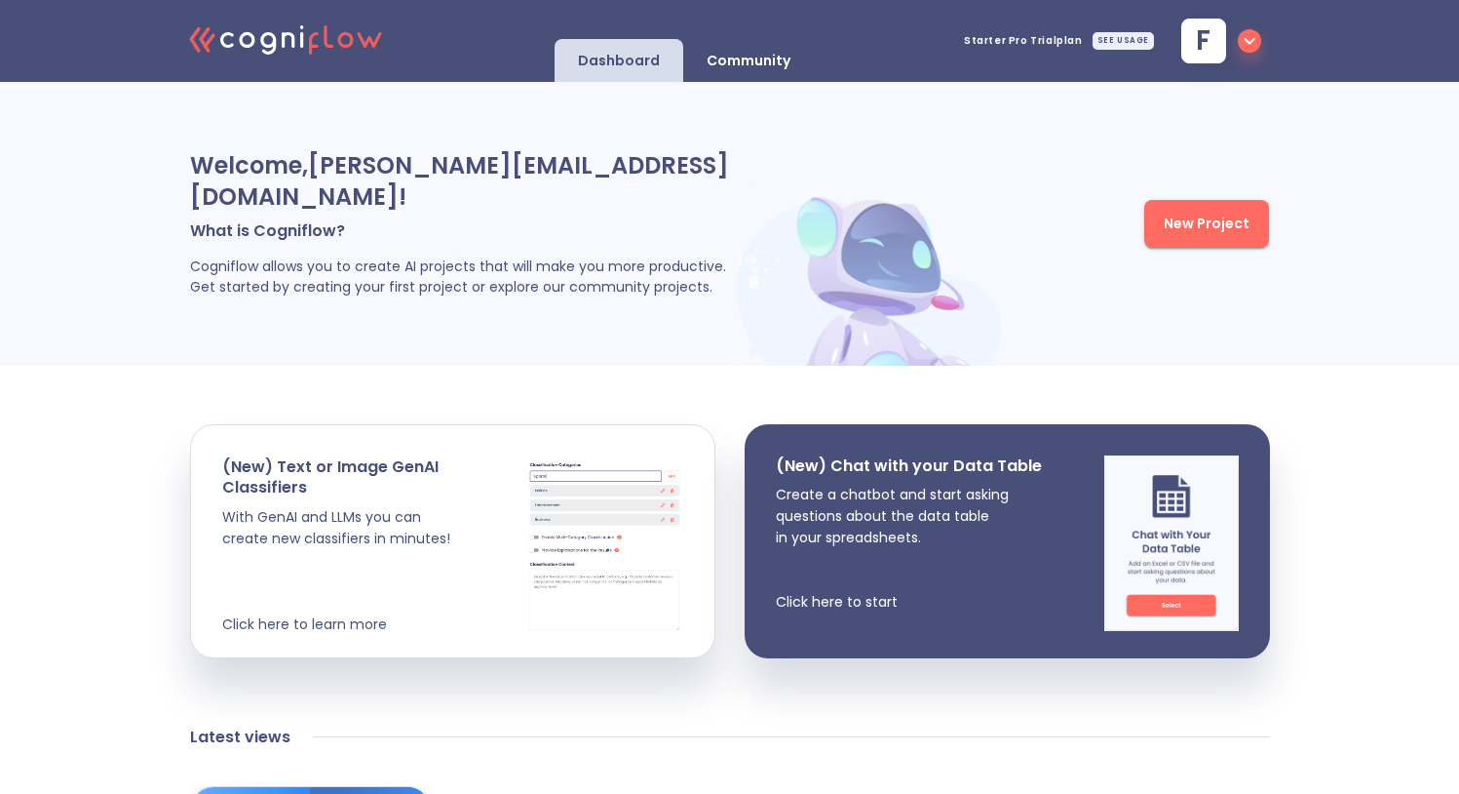
click at [633, 61] on p "Dashboard" at bounding box center [619, 61] width 82 height 19
click at [763, 62] on p "Community" at bounding box center [749, 61] width 84 height 19
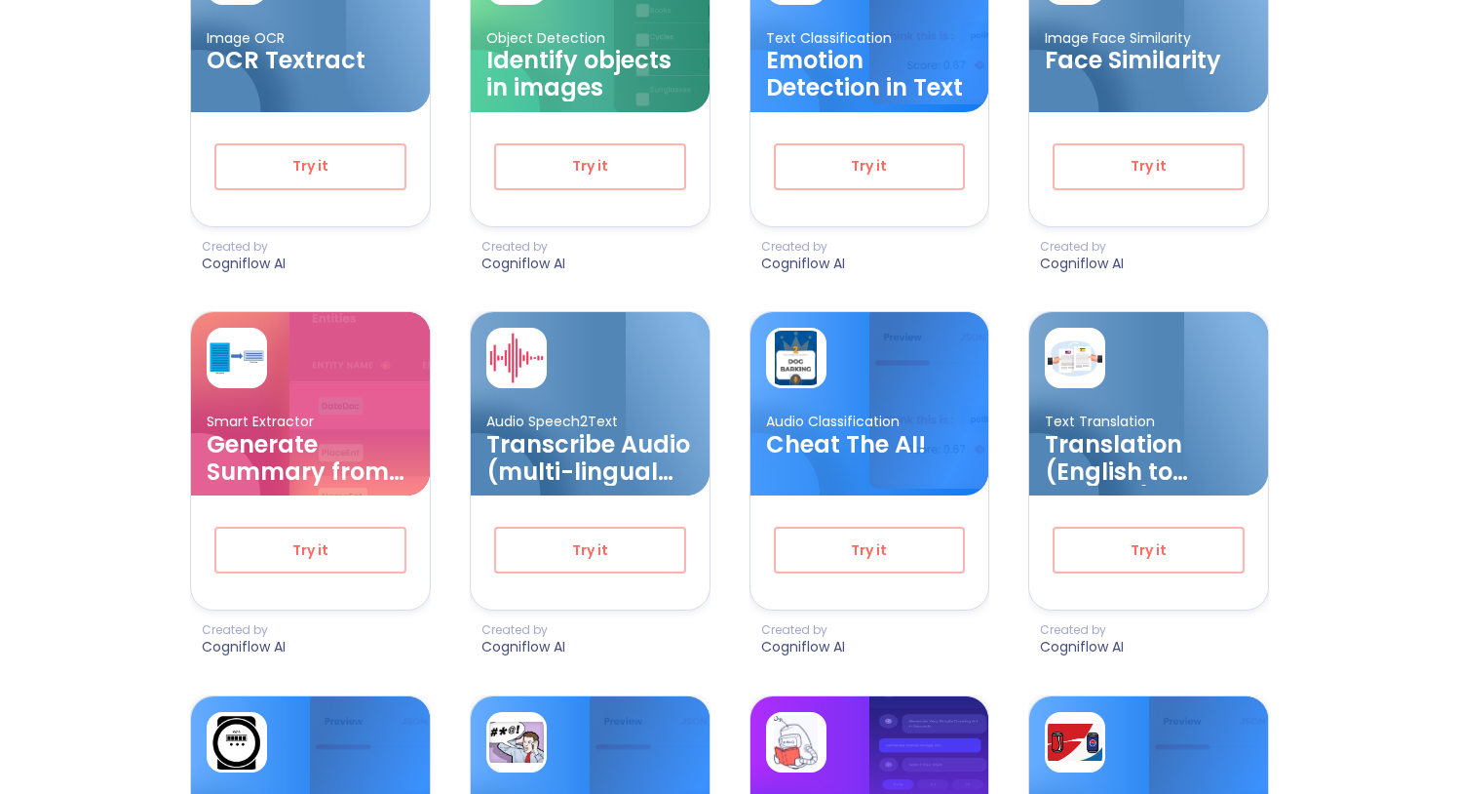
scroll to position [1675, 0]
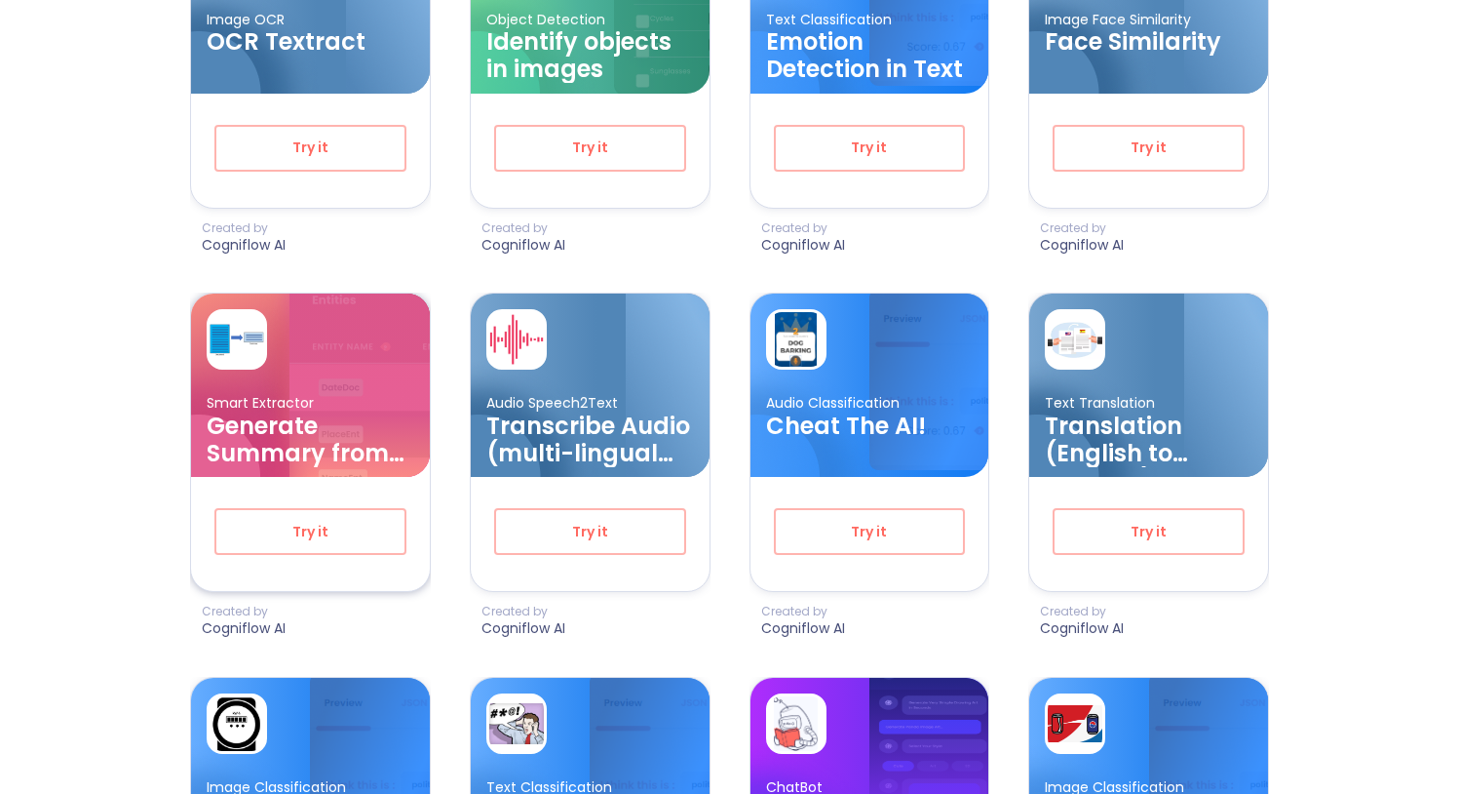
click at [272, 462] on h3 "Generate Summary from text" at bounding box center [311, 439] width 208 height 55
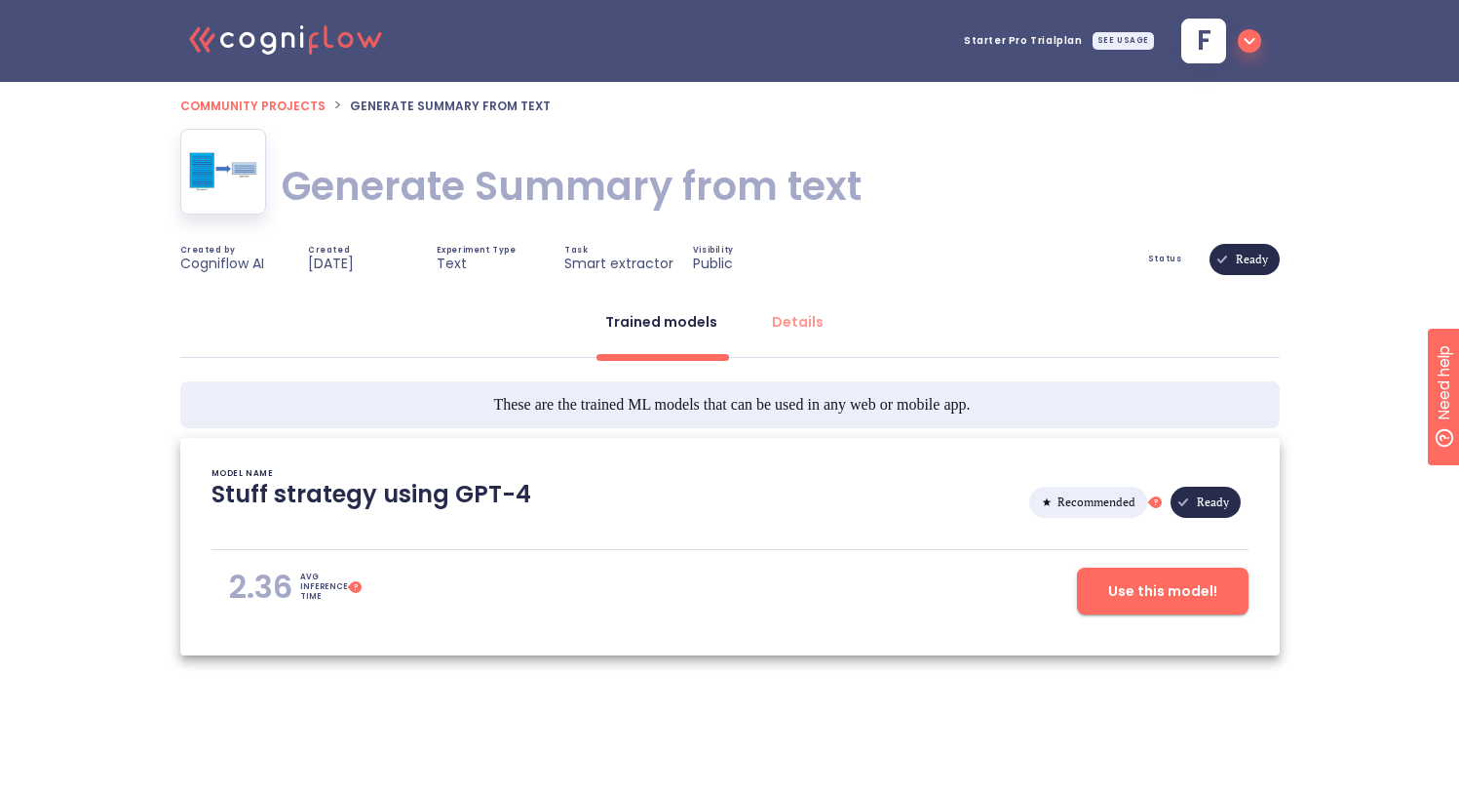
click at [1177, 590] on span "Use this model!" at bounding box center [1162, 591] width 109 height 24
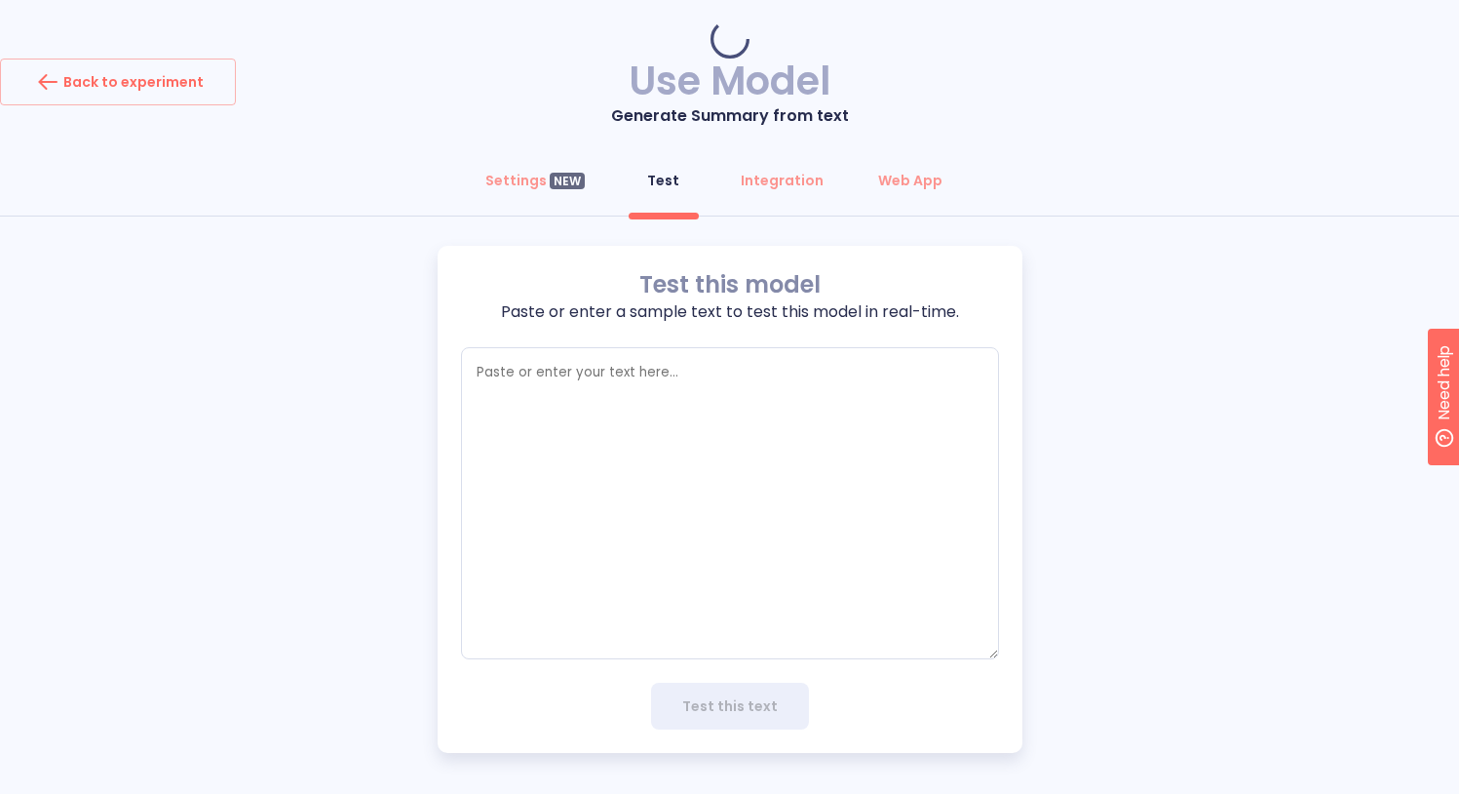
type textarea "x"
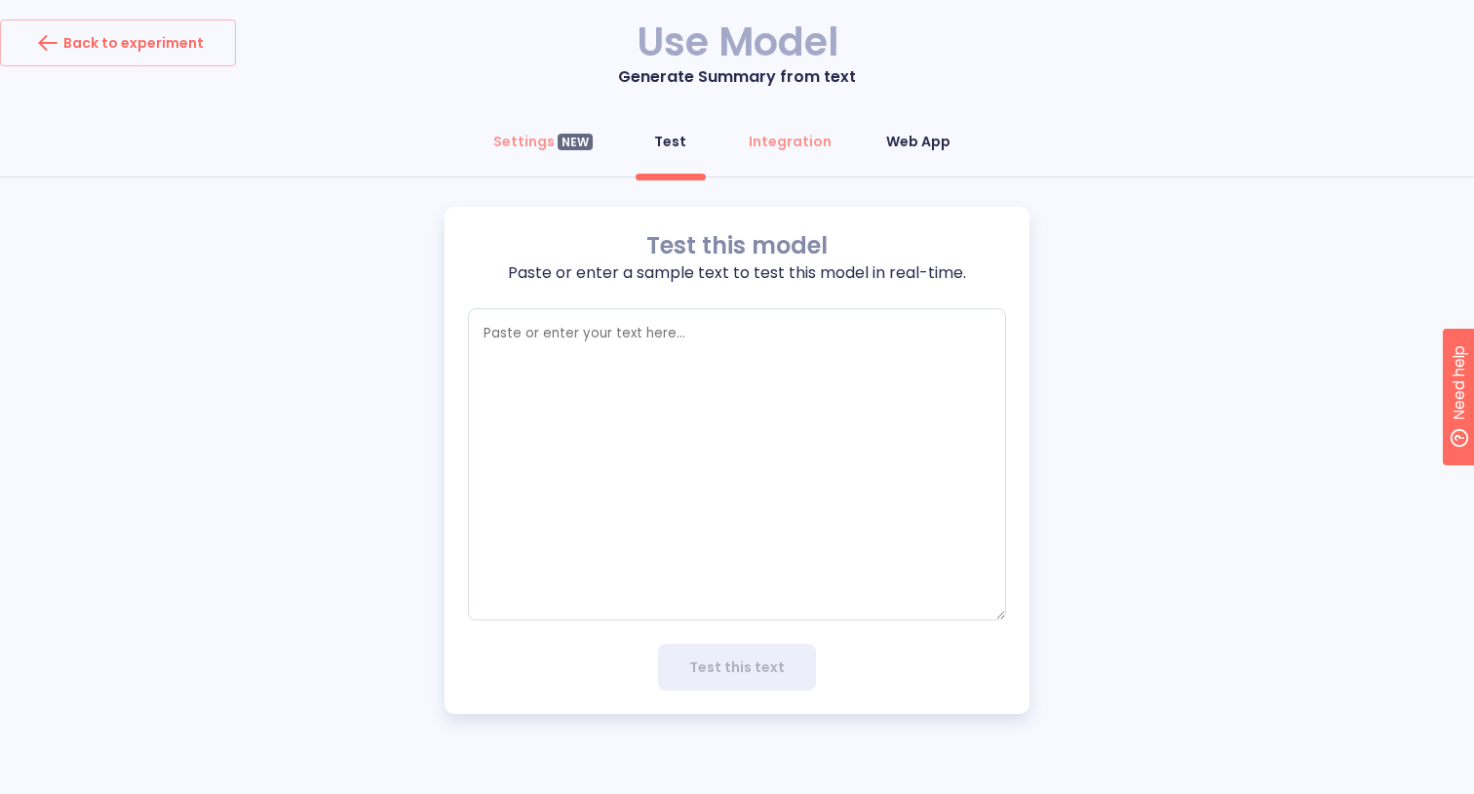
click at [905, 135] on div "Web App" at bounding box center [918, 141] width 64 height 19
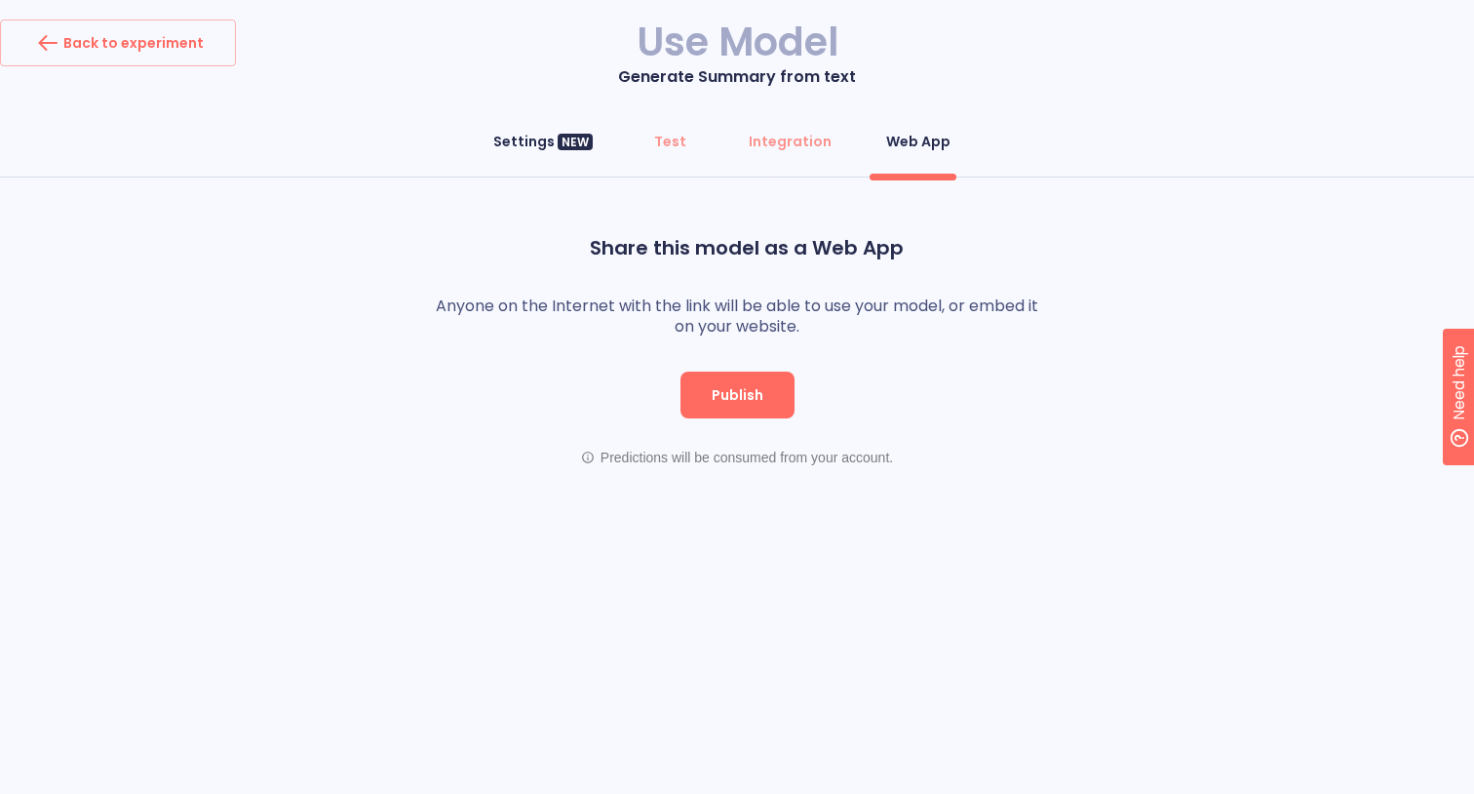
click at [523, 137] on div "Settings NEW" at bounding box center [542, 141] width 99 height 19
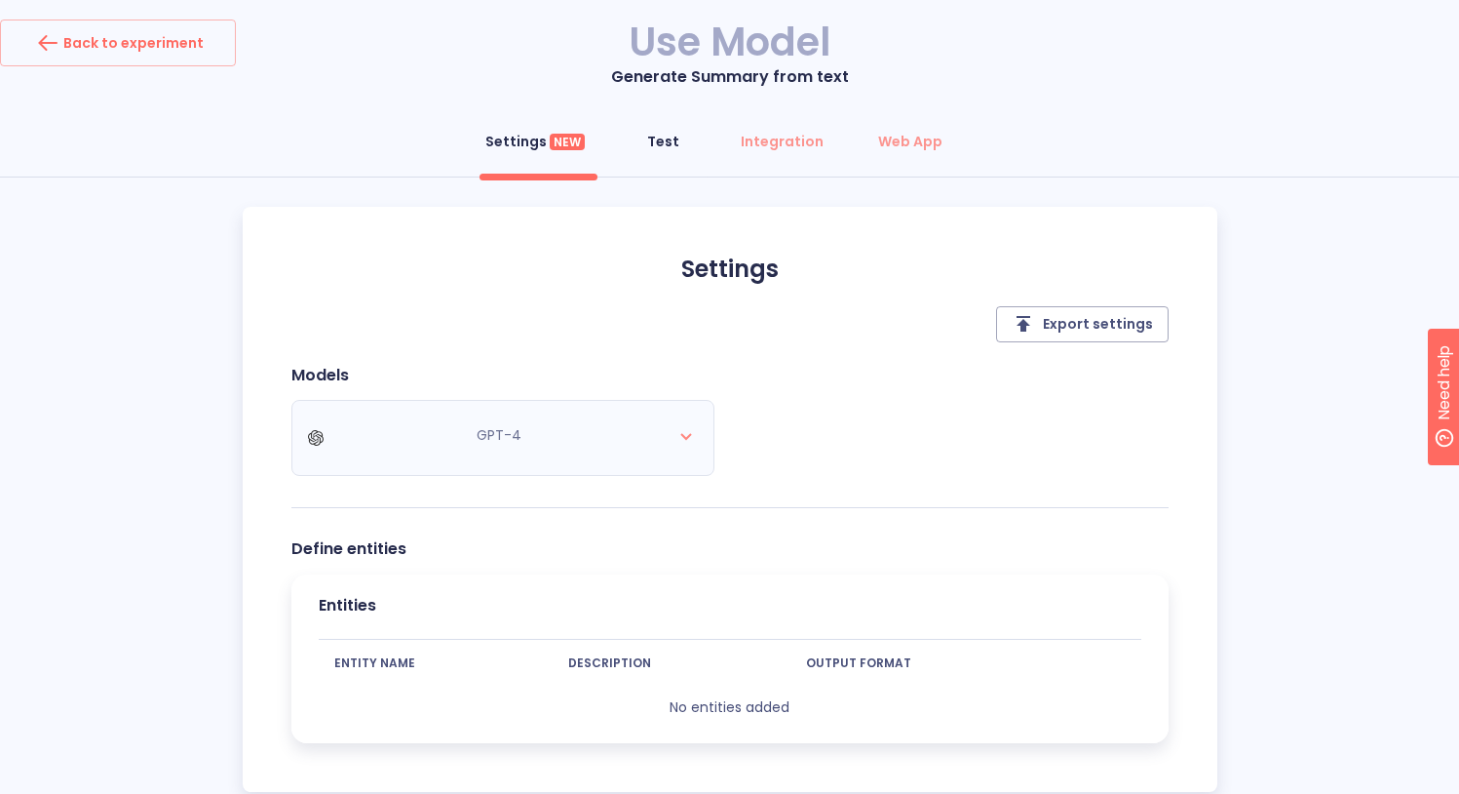
click at [647, 141] on span "Test" at bounding box center [662, 141] width 47 height 19
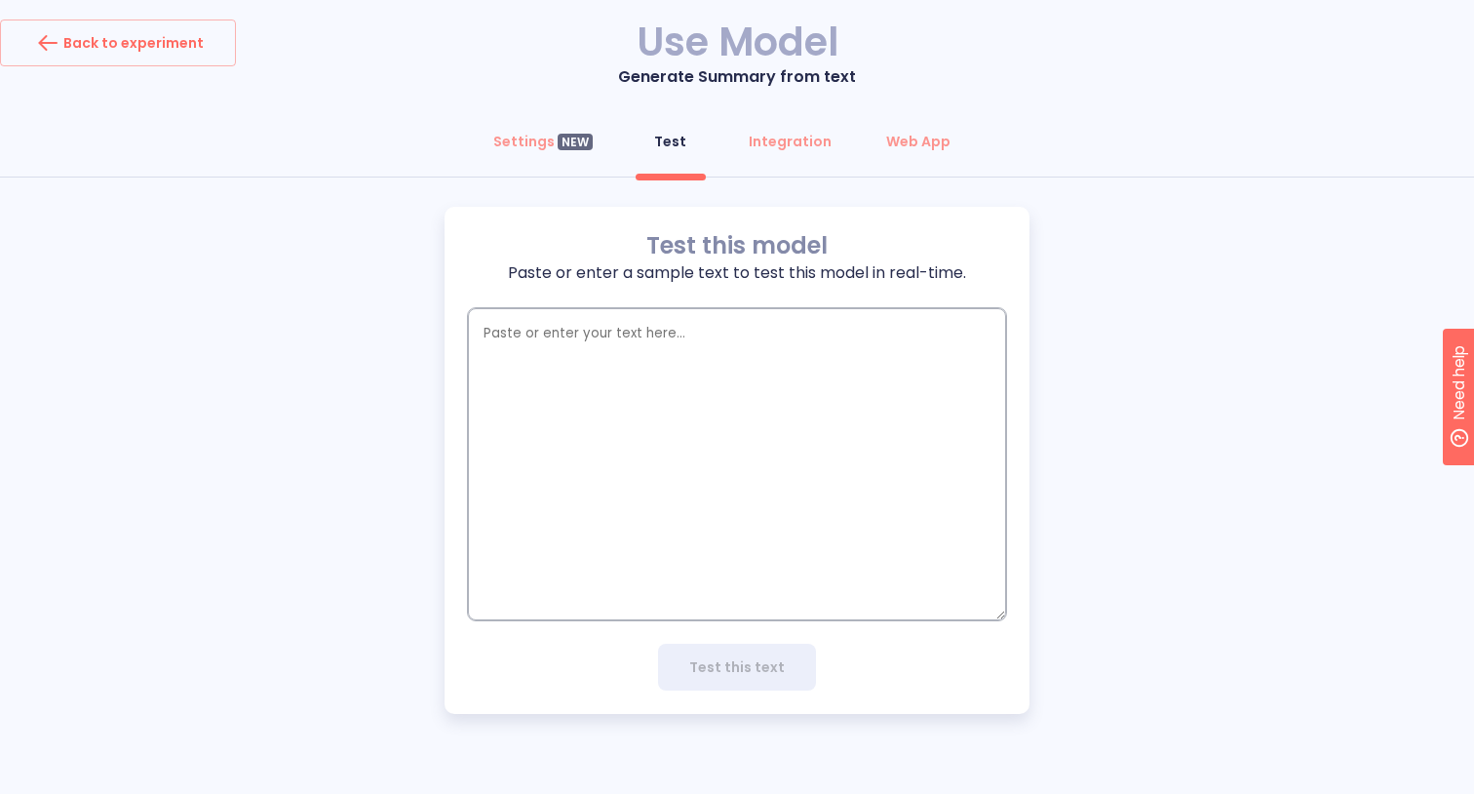
click at [553, 355] on textarea "empty textarea" at bounding box center [737, 464] width 538 height 312
paste textarea "de Datos Paso 1: Auditoría Exhaustiva de Contradicciones (3 días) Protocolo de …"
type textarea "de Datos Paso 1: Auditoría Exhaustiva de Contradicciones (3 días) Protocolo de …"
type textarea "x"
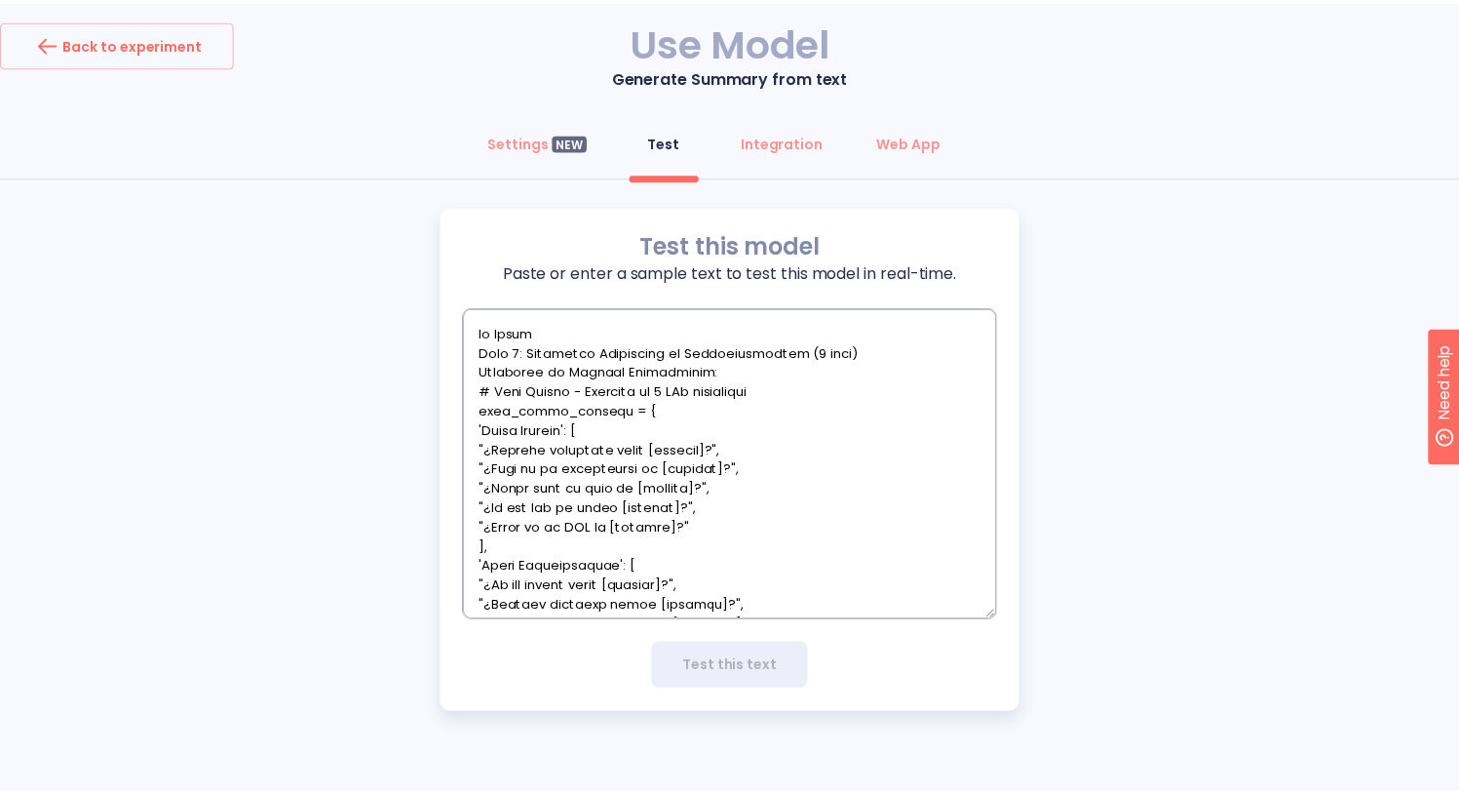
scroll to position [7502, 0]
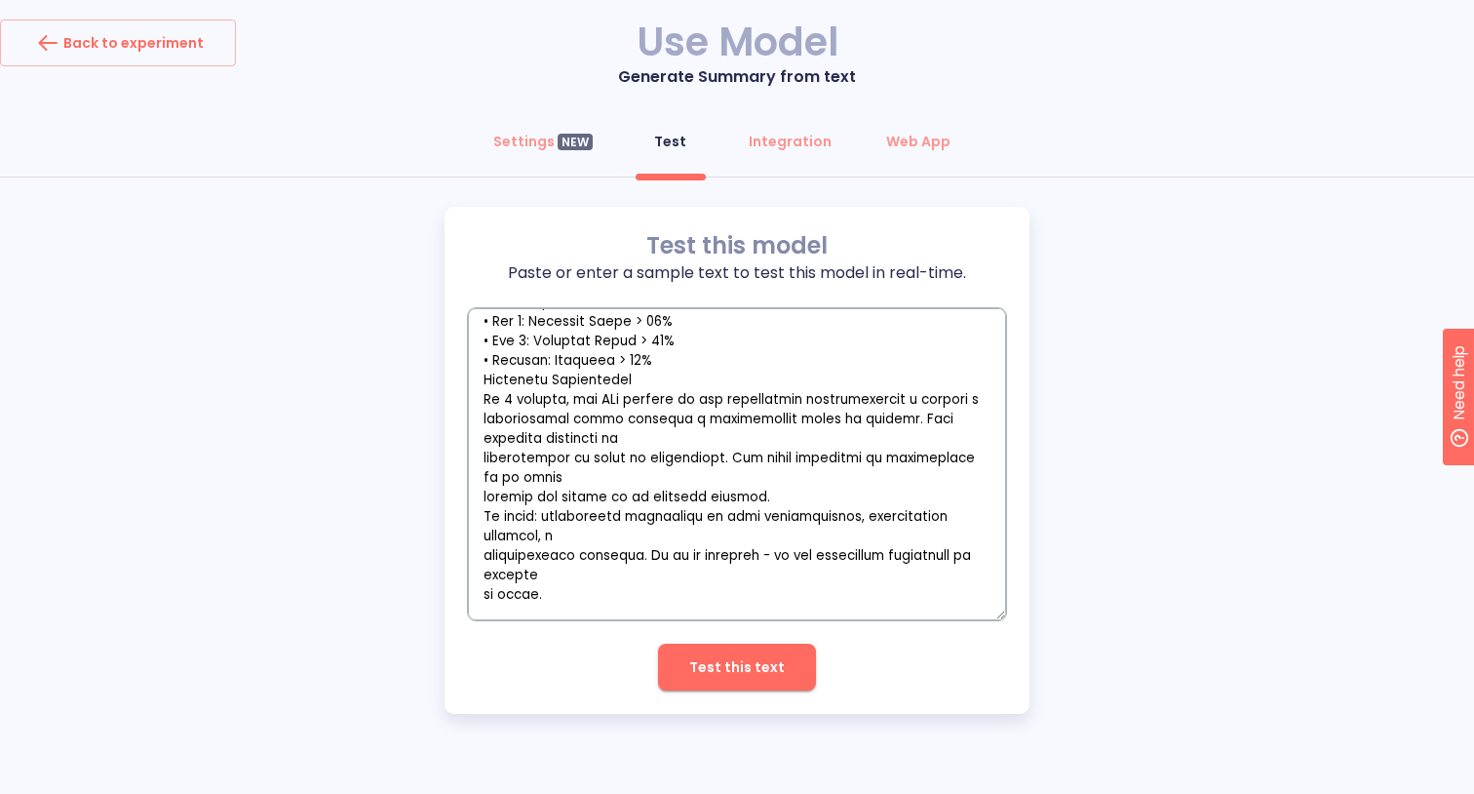
type textarea "de Datos Paso 1: Auditoría Exhaustiva de Contradicciones (3 días) Protocolo de …"
click at [713, 671] on span "Test this text" at bounding box center [737, 667] width 96 height 24
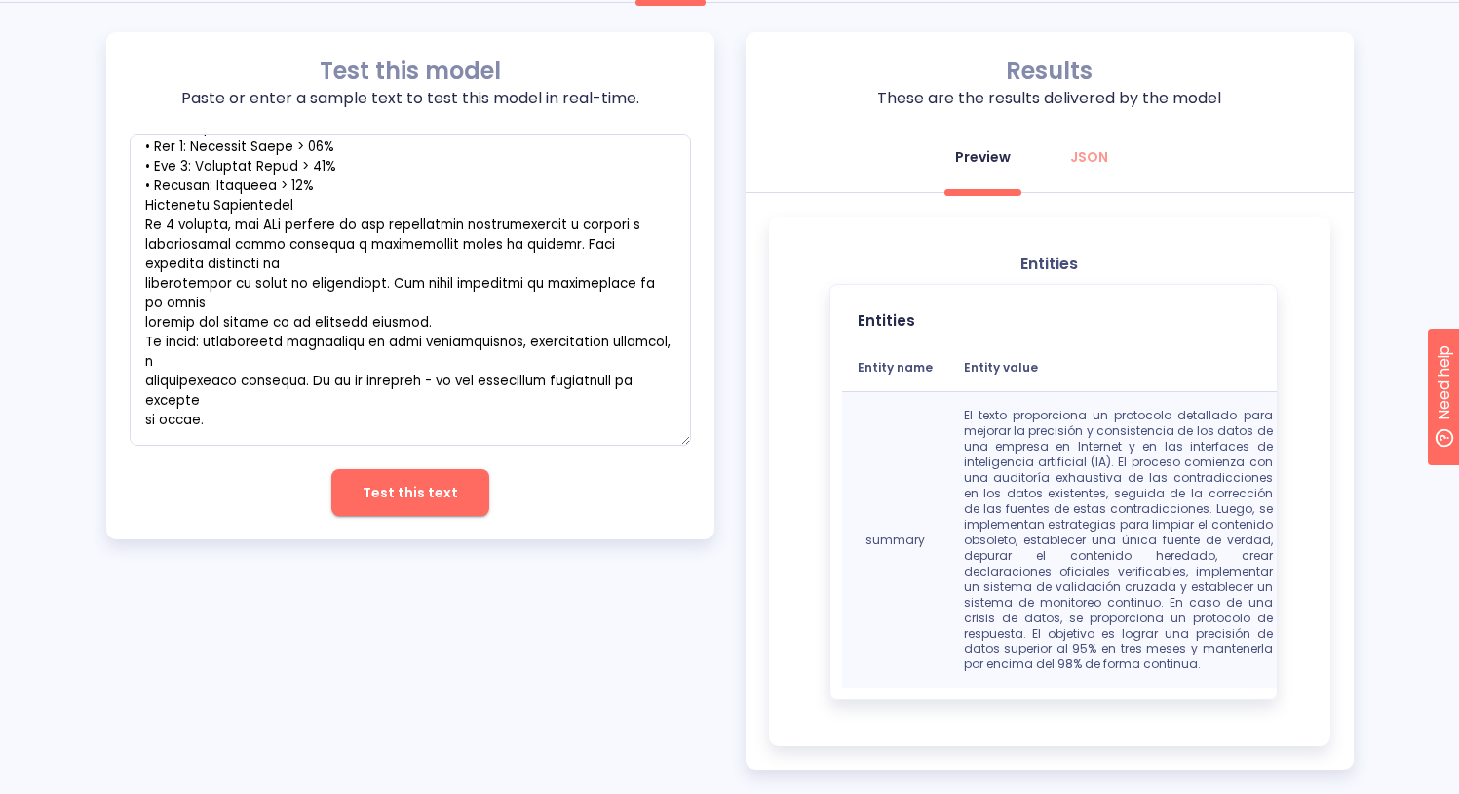
scroll to position [199, 0]
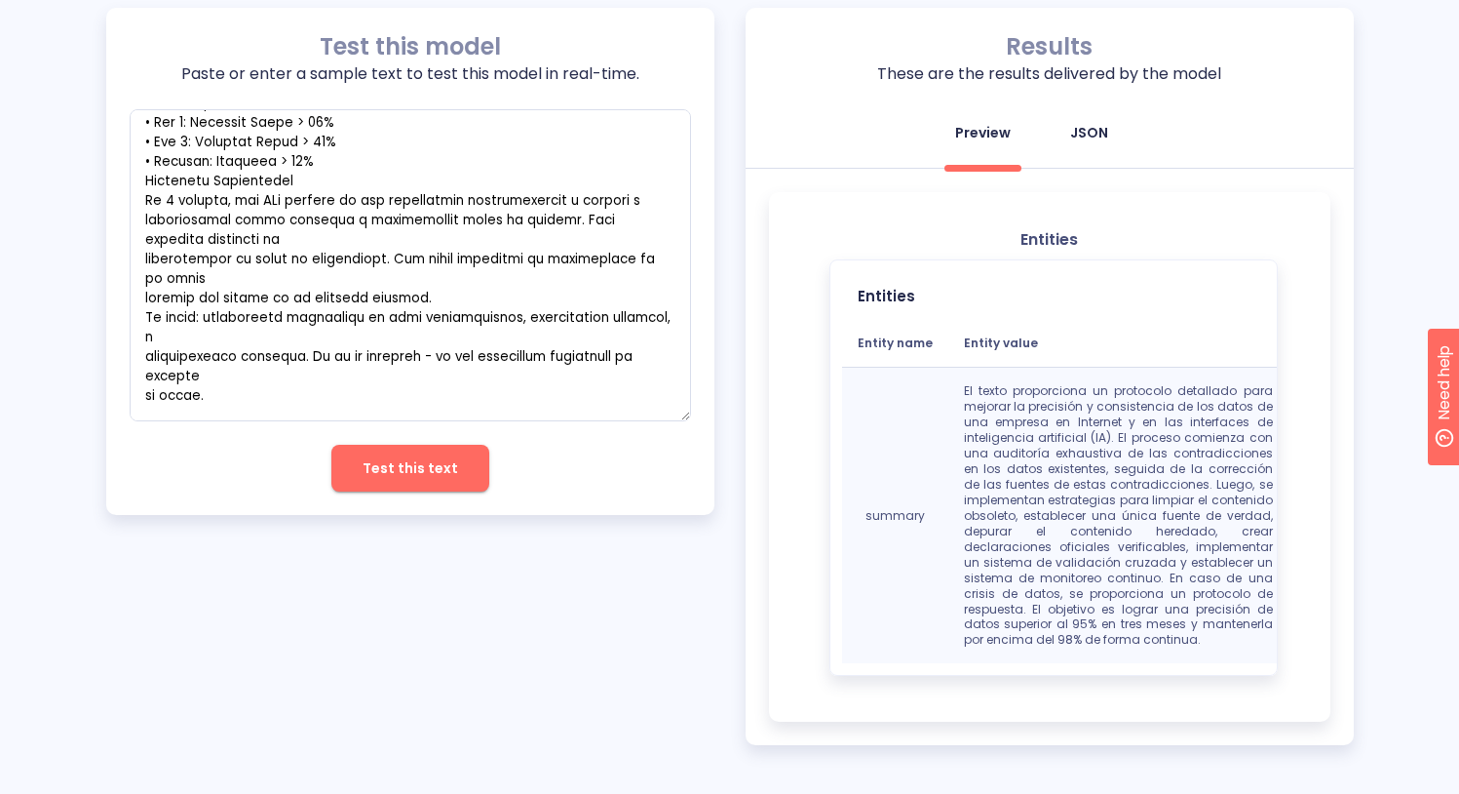
click at [1089, 140] on div "JSON" at bounding box center [1089, 132] width 38 height 19
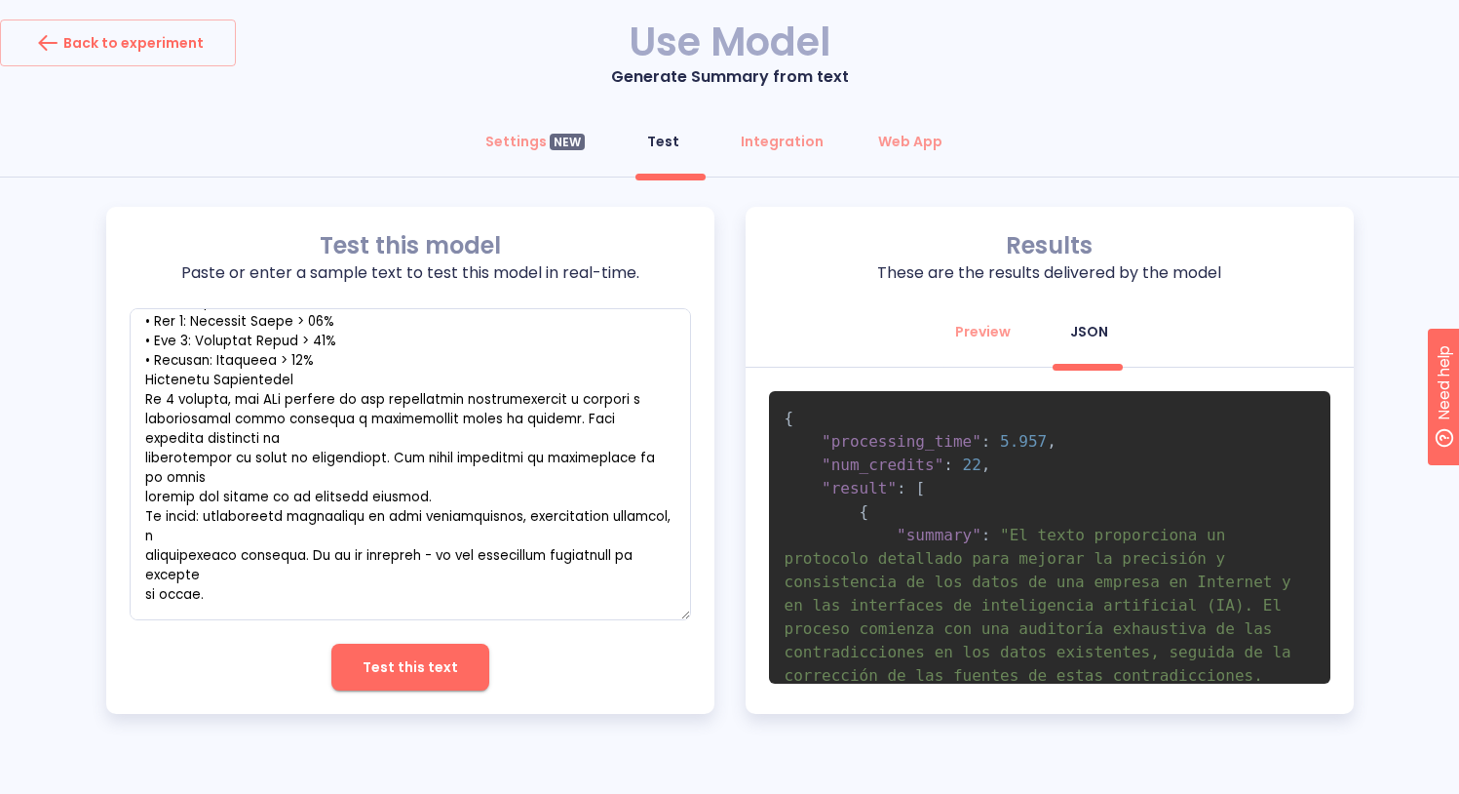
scroll to position [0, 0]
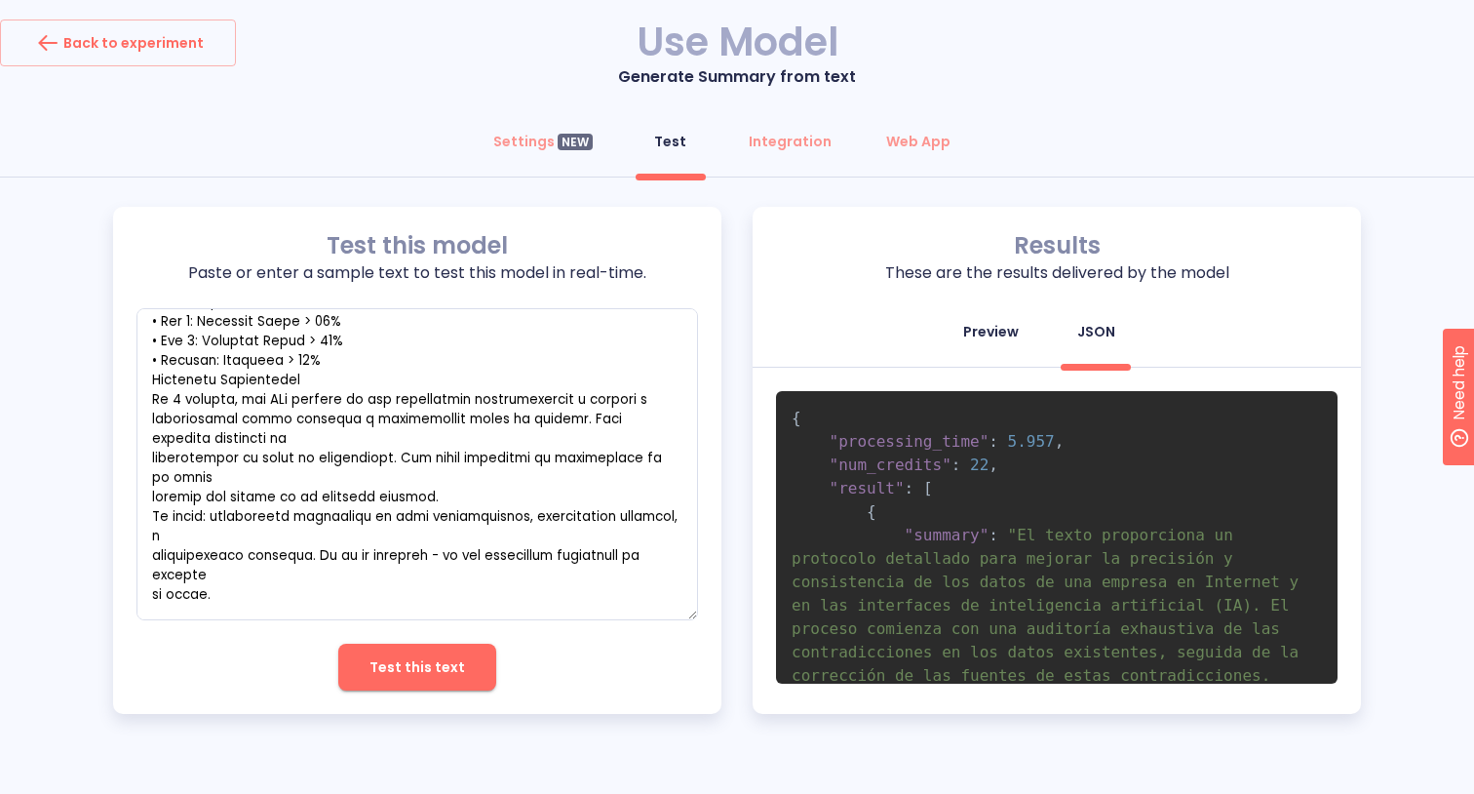
click at [997, 319] on button "Preview" at bounding box center [990, 331] width 79 height 47
type textarea "x"
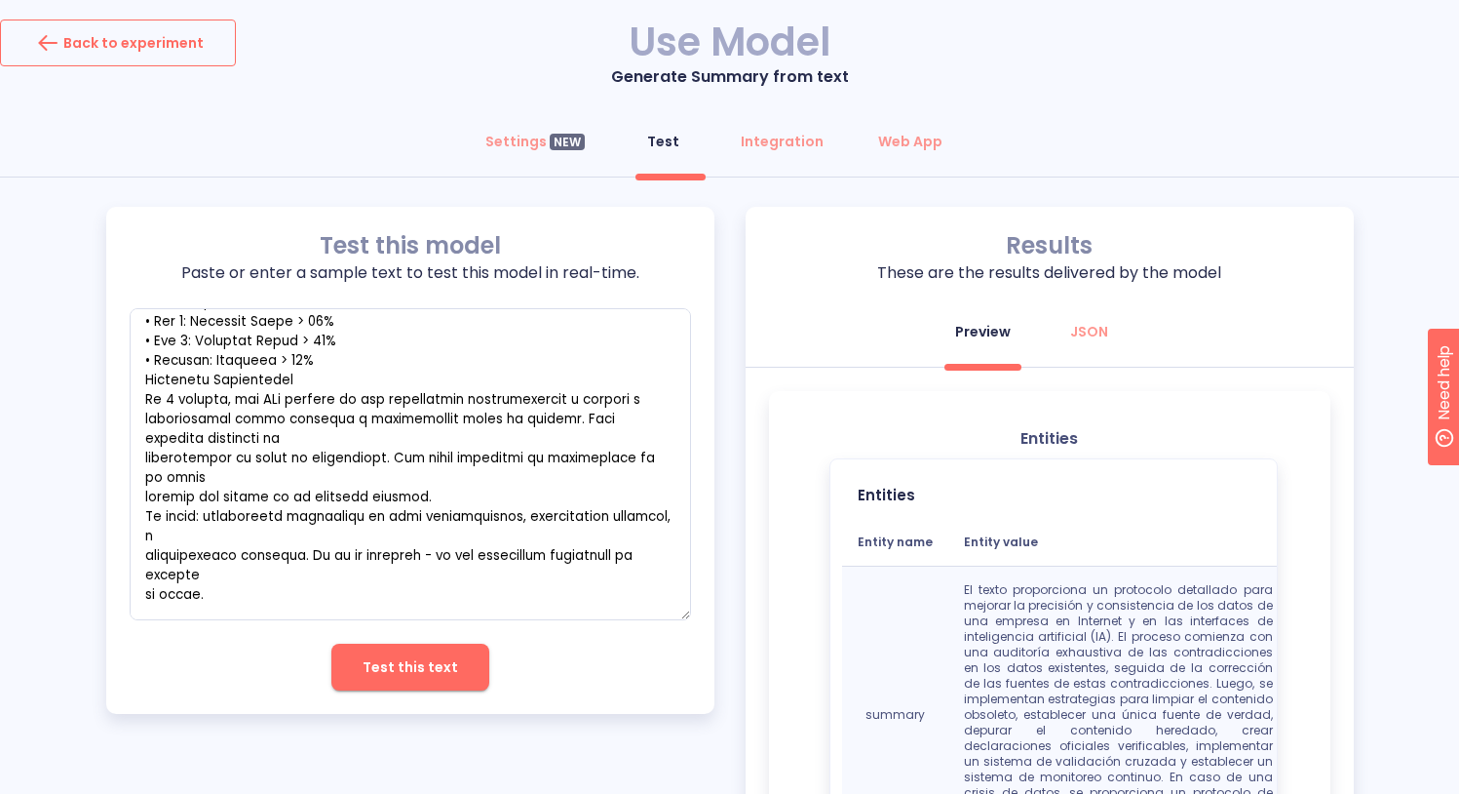
click at [145, 40] on div "Back to experiment" at bounding box center [118, 42] width 172 height 31
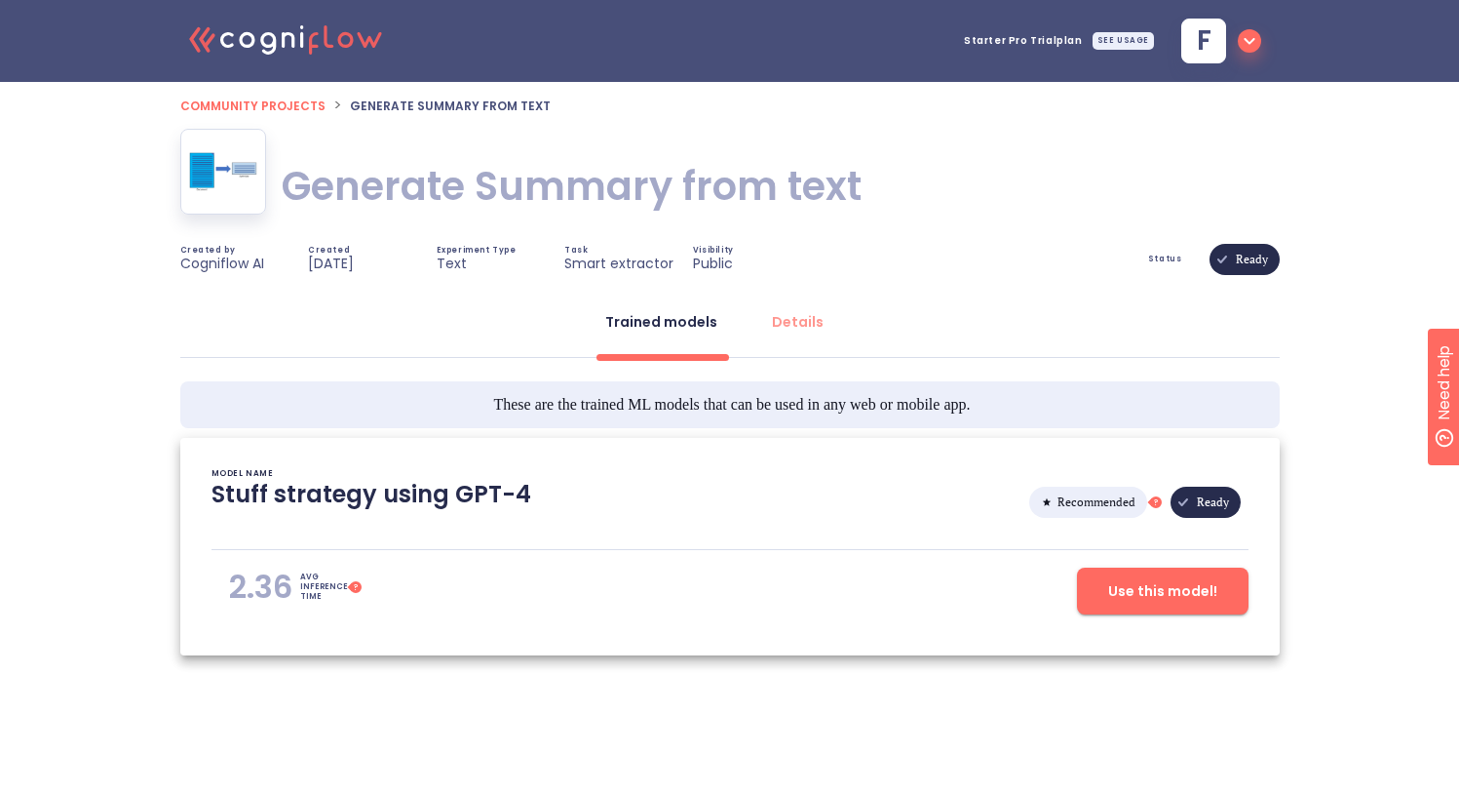
click at [255, 33] on icon ".cls-1{fill:#141624;}.cls-2{fill:#eb5e60;}.cls-3{fill:none;stroke:#eb5e60;strok…" at bounding box center [286, 38] width 214 height 59
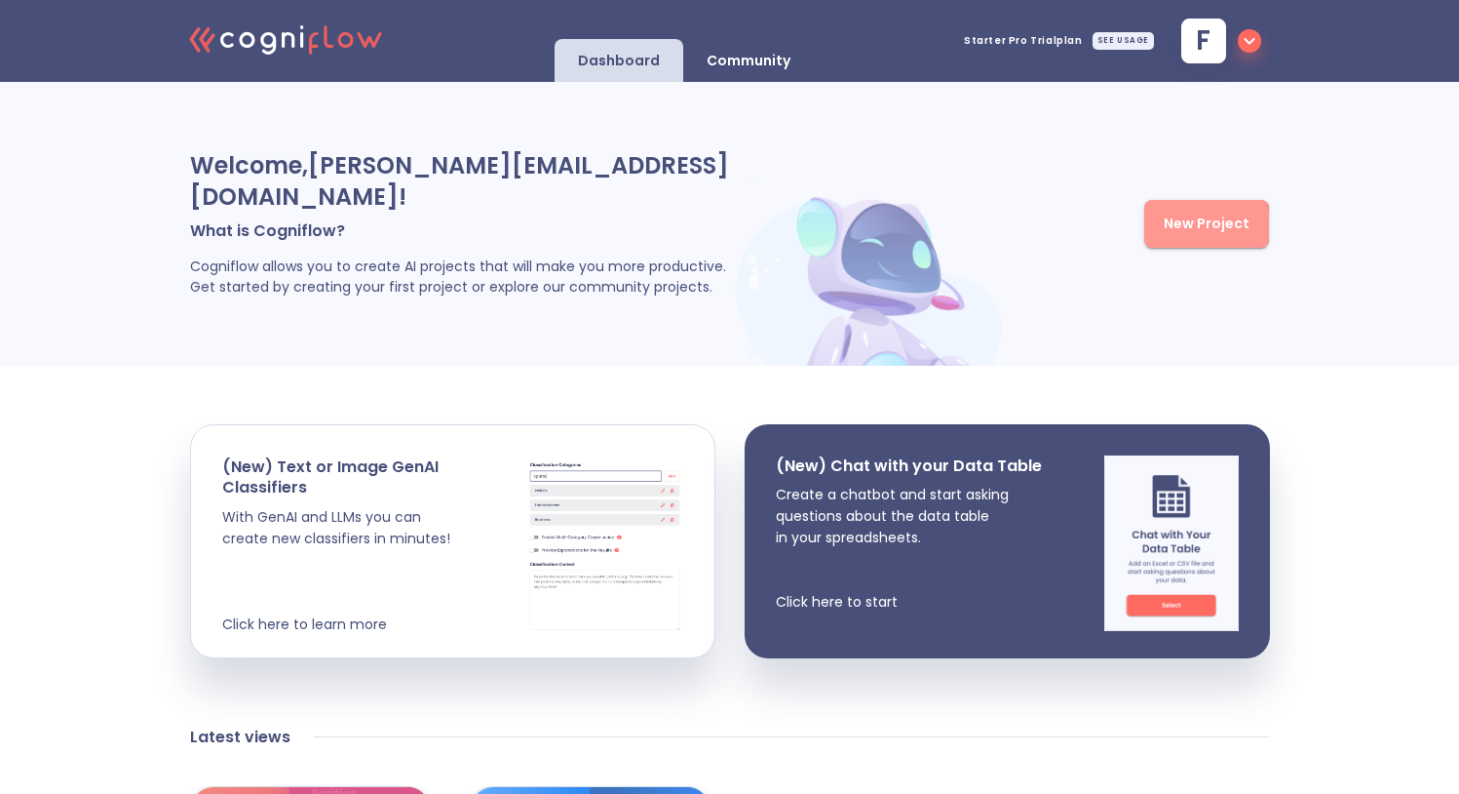
click at [1196, 212] on span "New Project" at bounding box center [1207, 224] width 86 height 24
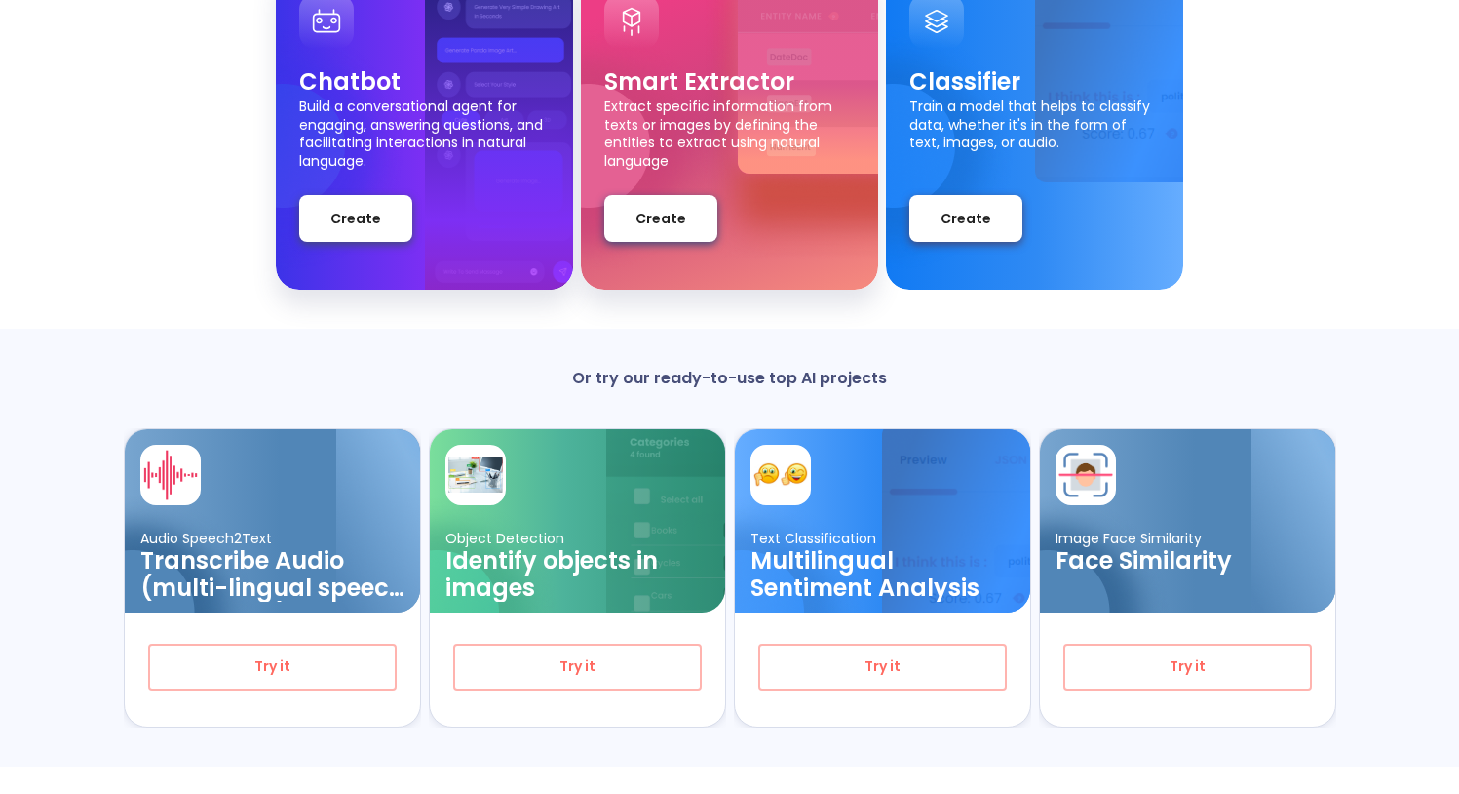
scroll to position [265, 0]
